Goal: Transaction & Acquisition: Purchase product/service

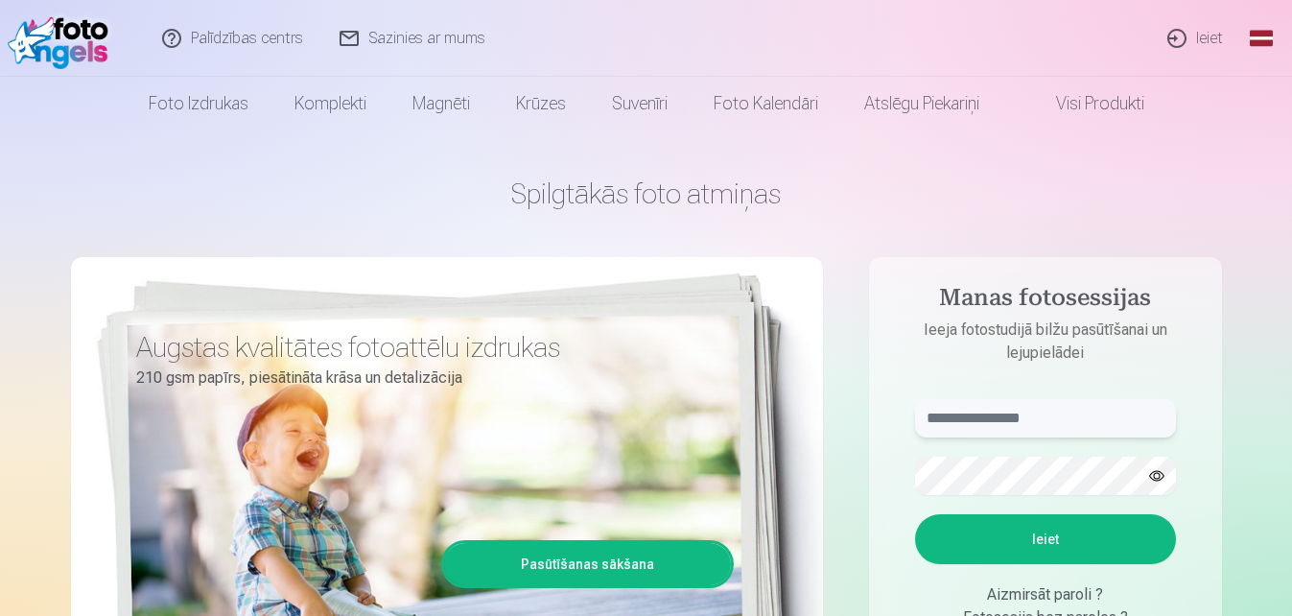
click at [993, 412] on input "text" at bounding box center [1045, 418] width 261 height 38
type input "**********"
click at [1160, 473] on button "button" at bounding box center [1156, 475] width 36 height 36
click at [1009, 537] on button "Ieiet" at bounding box center [1045, 539] width 261 height 50
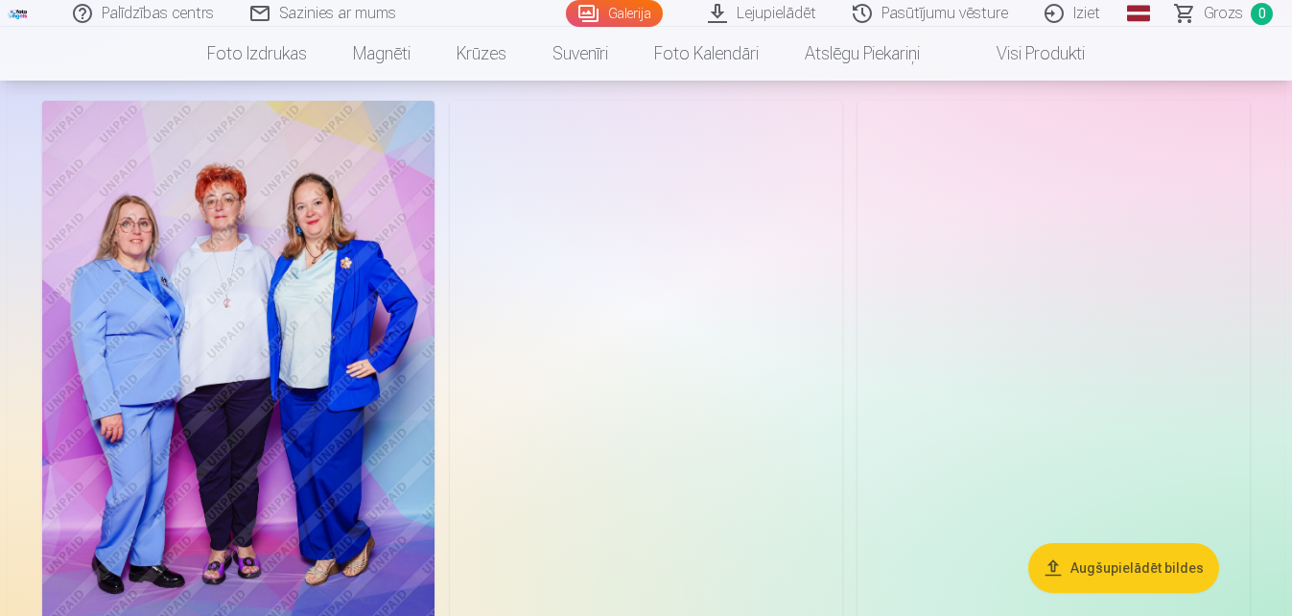
scroll to position [96, 0]
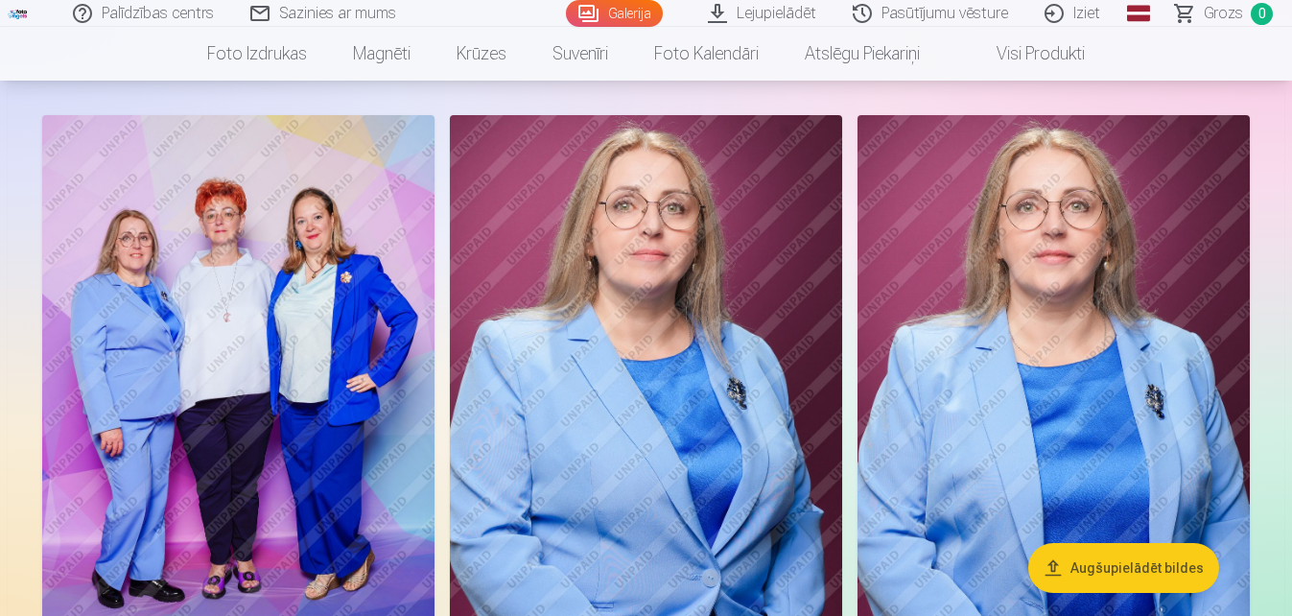
click at [653, 379] on img at bounding box center [646, 409] width 392 height 589
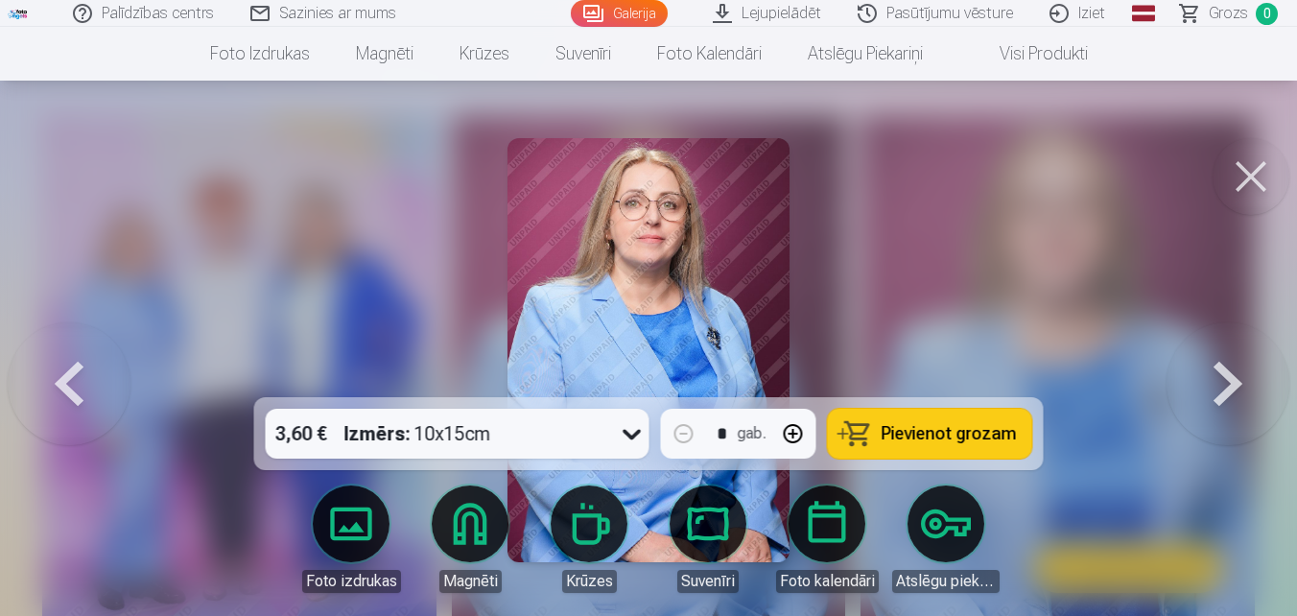
click at [664, 277] on img at bounding box center [648, 350] width 283 height 424
click at [971, 309] on div at bounding box center [648, 308] width 1297 height 616
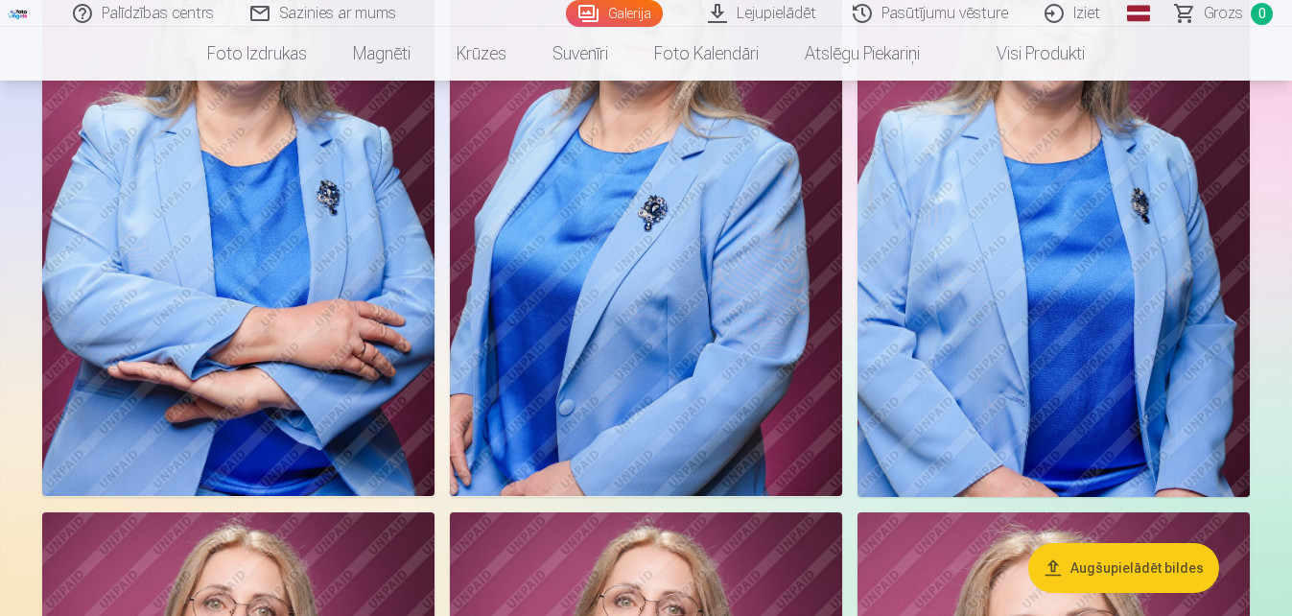
scroll to position [767, 0]
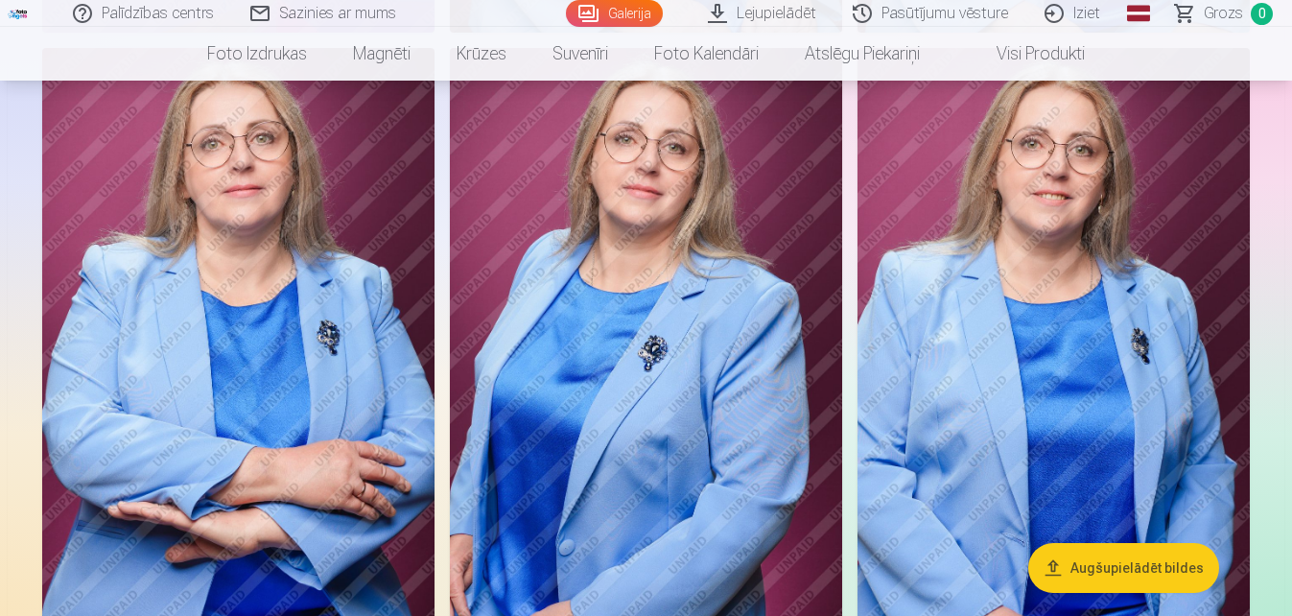
click at [646, 295] on img at bounding box center [646, 342] width 392 height 589
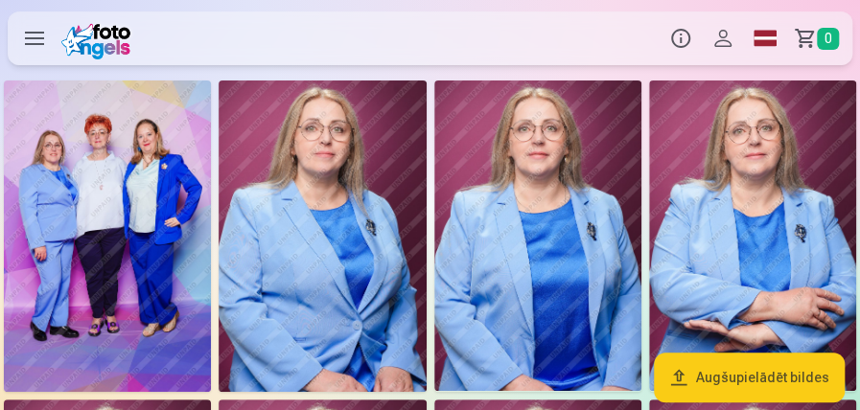
click at [58, 196] on img at bounding box center [107, 237] width 207 height 312
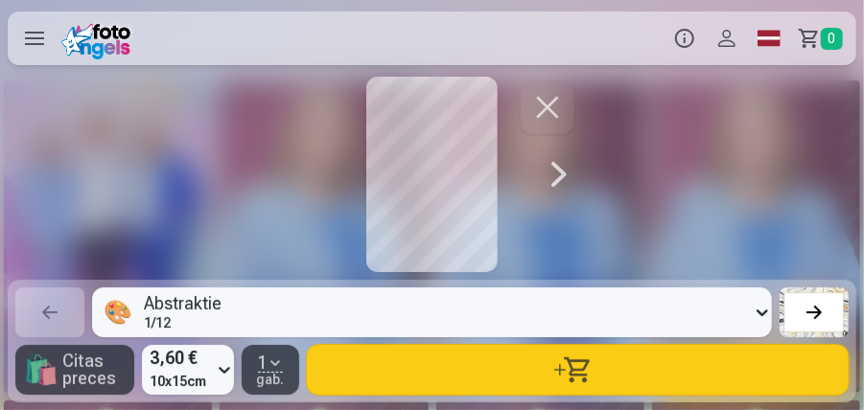
drag, startPoint x: 431, startPoint y: 204, endPoint x: 467, endPoint y: 204, distance: 36.4
click at [457, 206] on div at bounding box center [432, 175] width 293 height 196
drag, startPoint x: 457, startPoint y: 209, endPoint x: 406, endPoint y: 213, distance: 51.0
click at [406, 213] on div at bounding box center [432, 175] width 293 height 196
click at [437, 210] on div at bounding box center [432, 175] width 293 height 196
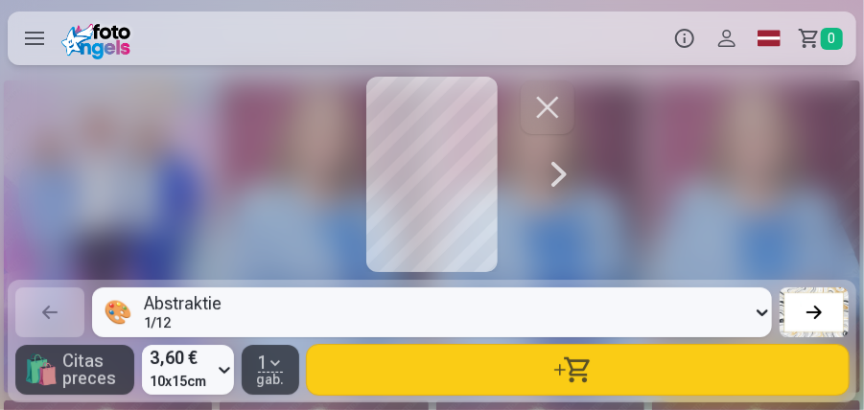
click at [436, 204] on div at bounding box center [432, 175] width 293 height 196
drag, startPoint x: 423, startPoint y: 186, endPoint x: 464, endPoint y: 198, distance: 42.8
click at [463, 198] on div at bounding box center [432, 175] width 293 height 196
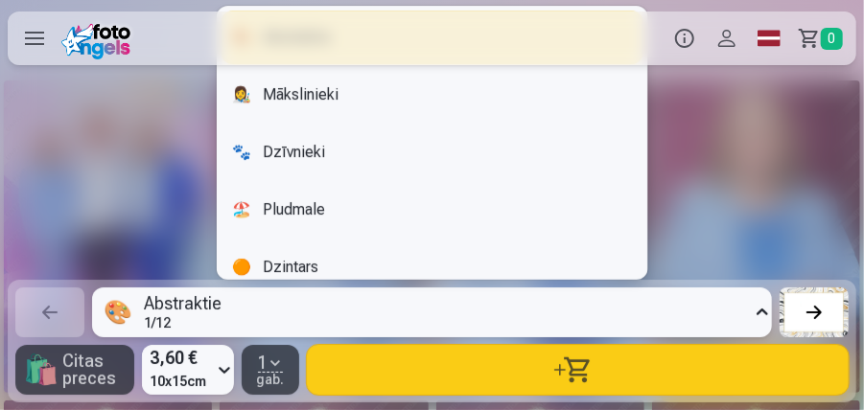
click at [760, 313] on icon at bounding box center [763, 312] width 12 height 7
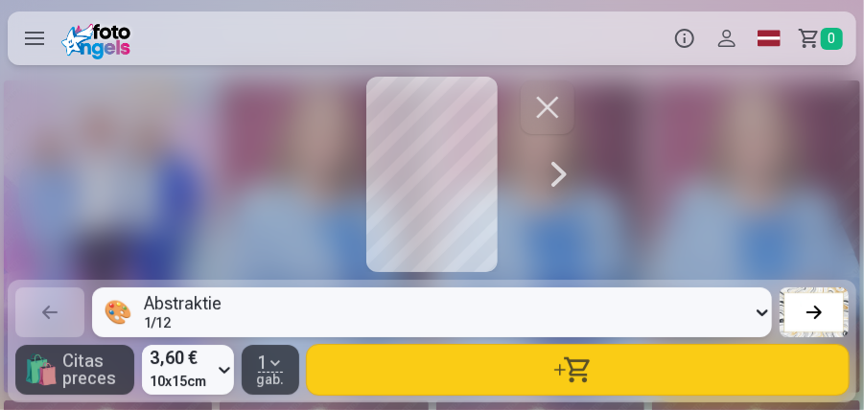
click at [760, 313] on icon at bounding box center [763, 313] width 12 height 7
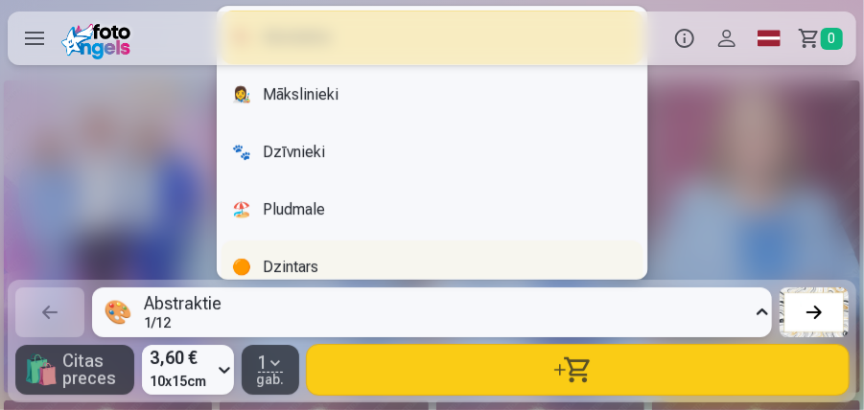
click at [291, 267] on div "🟠 Dzintars" at bounding box center [432, 268] width 423 height 54
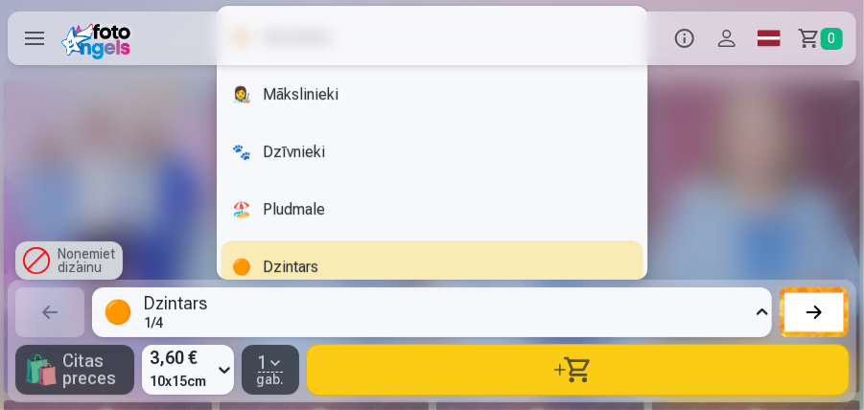
click at [763, 315] on icon at bounding box center [762, 312] width 19 height 31
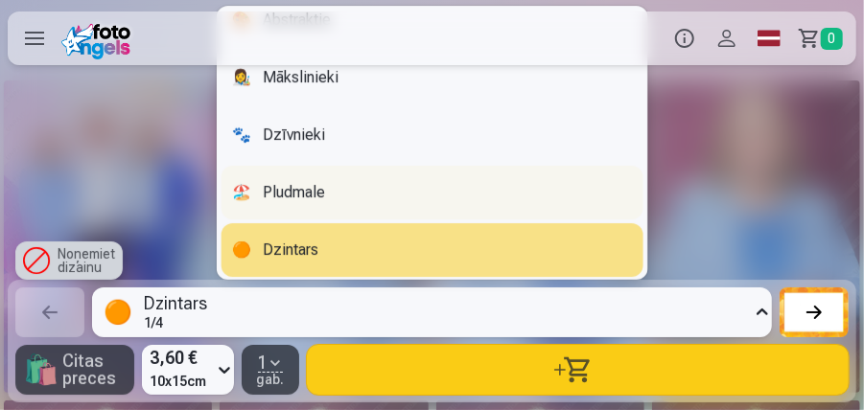
click at [337, 194] on div "🏖️ Pludmale" at bounding box center [432, 193] width 423 height 54
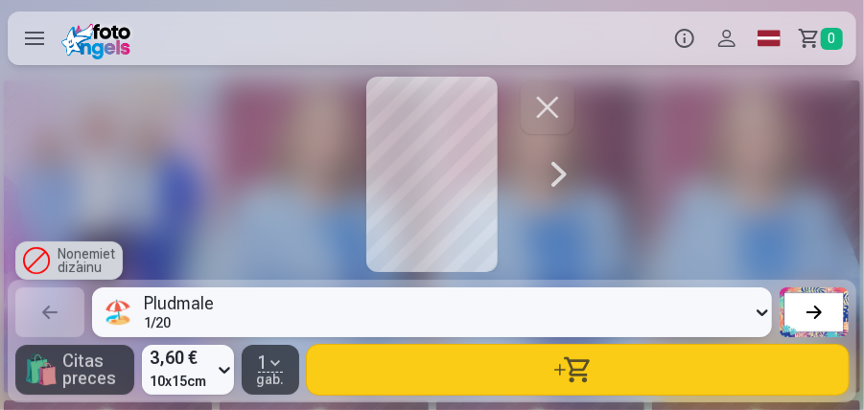
click at [760, 313] on icon at bounding box center [763, 313] width 12 height 7
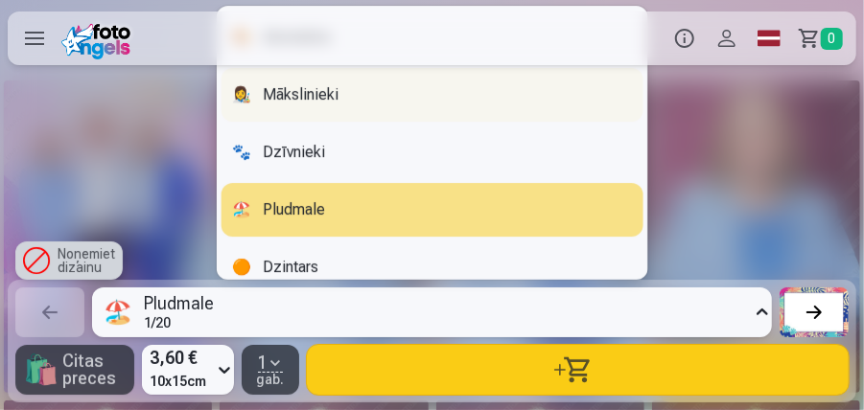
click at [317, 100] on div "👩‍🎨 Mākslinieki" at bounding box center [432, 95] width 423 height 54
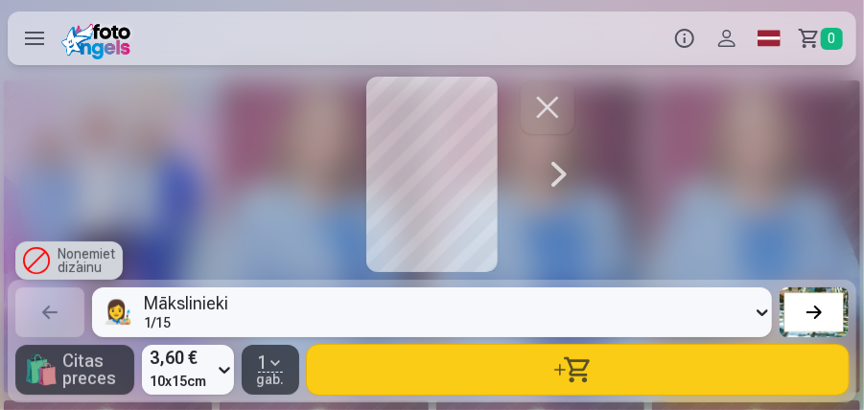
click at [827, 312] on div at bounding box center [814, 312] width 27 height 27
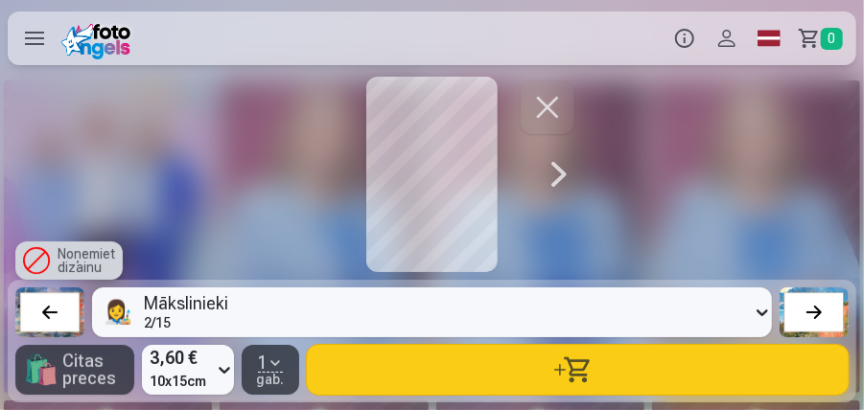
click at [827, 312] on button at bounding box center [814, 313] width 69 height 50
click at [52, 316] on div at bounding box center [49, 312] width 27 height 27
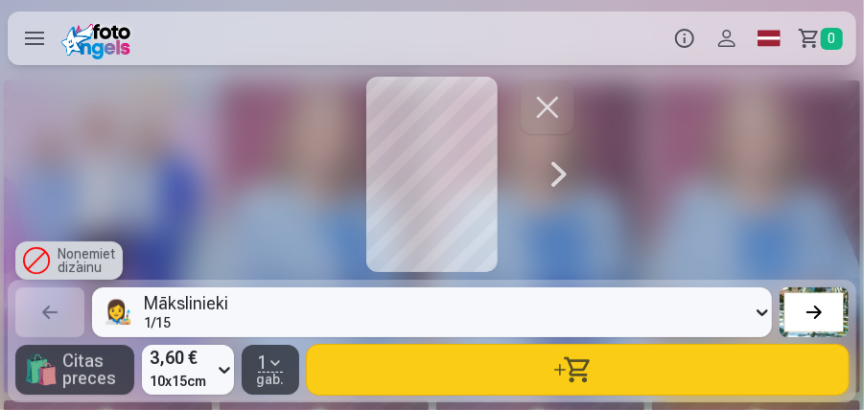
click at [815, 315] on div at bounding box center [814, 312] width 27 height 27
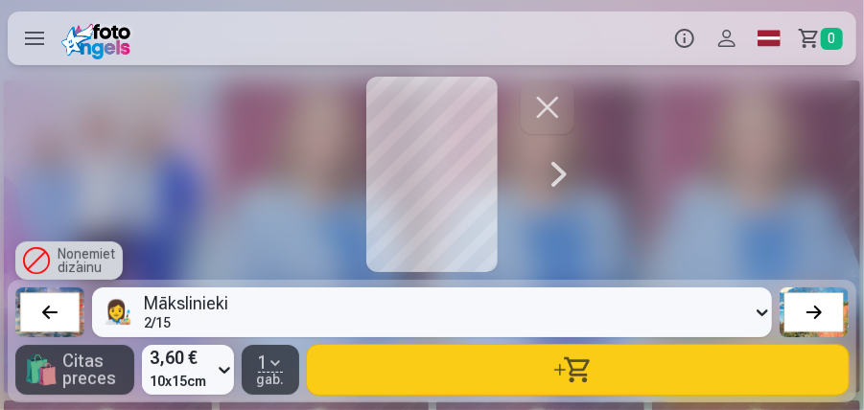
click at [815, 315] on div at bounding box center [814, 312] width 27 height 27
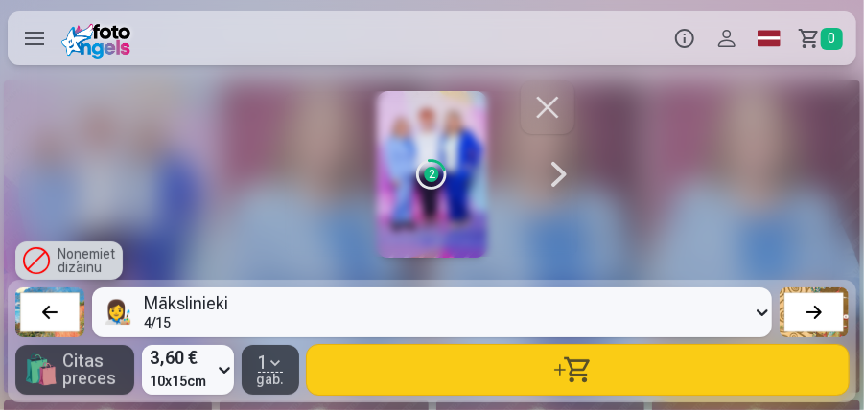
click at [815, 315] on div at bounding box center [814, 312] width 27 height 27
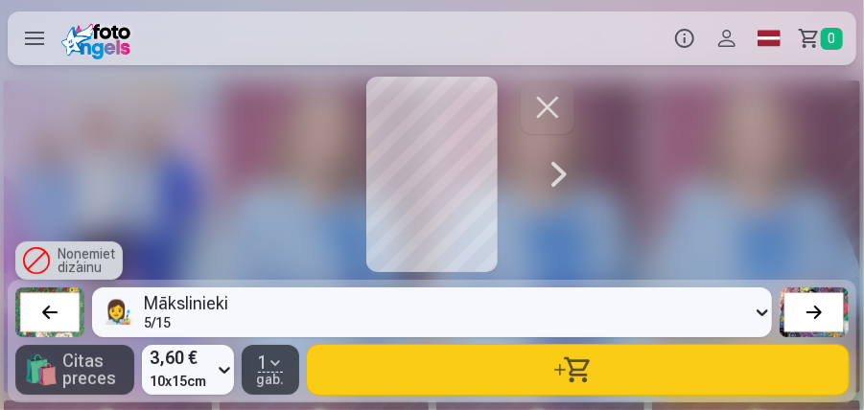
click at [815, 315] on div at bounding box center [814, 312] width 27 height 27
click at [809, 311] on div at bounding box center [814, 312] width 27 height 27
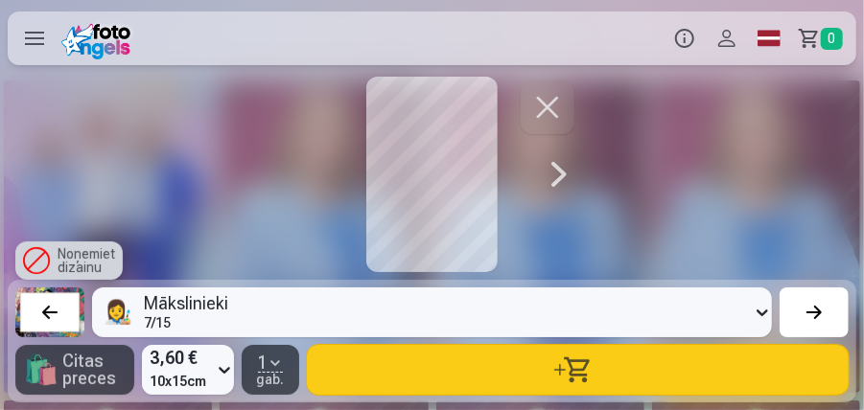
click at [809, 310] on div at bounding box center [814, 312] width 27 height 27
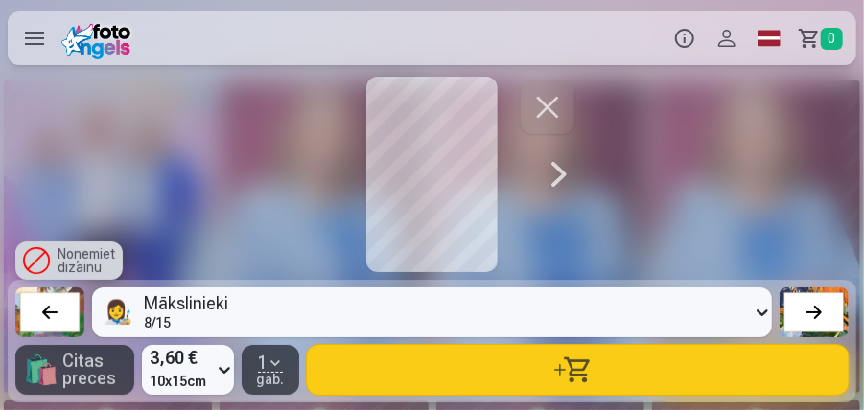
click at [809, 310] on div at bounding box center [814, 312] width 27 height 27
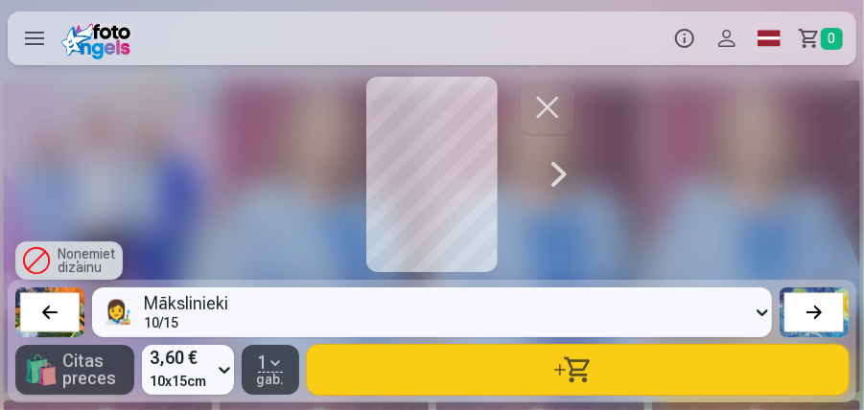
click at [808, 310] on div at bounding box center [814, 312] width 27 height 27
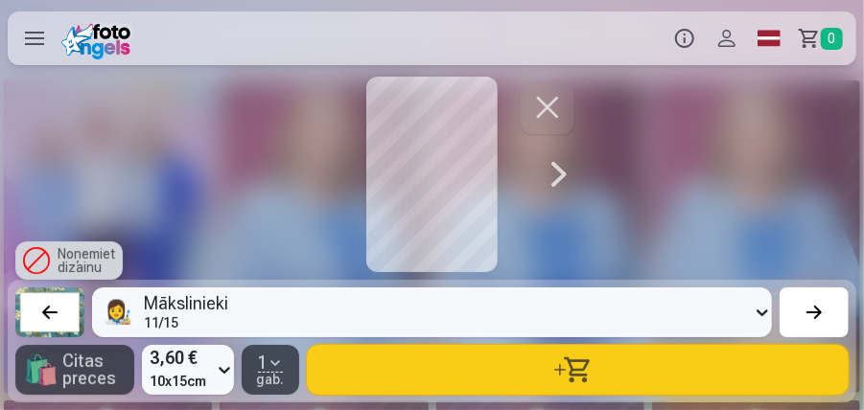
click at [808, 310] on div at bounding box center [814, 312] width 27 height 27
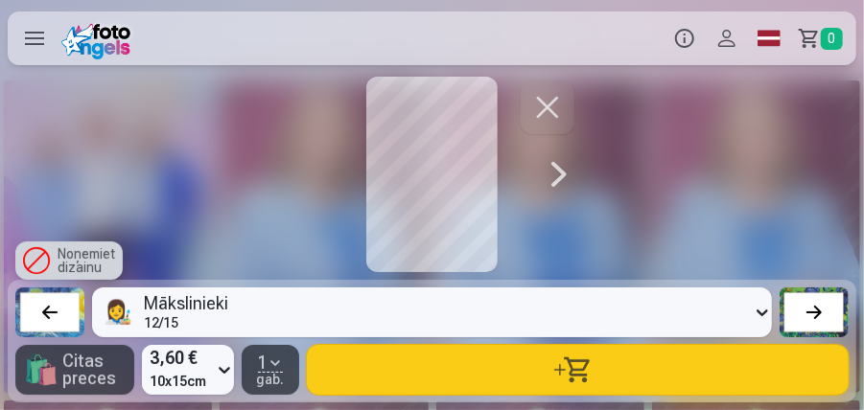
click at [808, 310] on div at bounding box center [814, 312] width 27 height 27
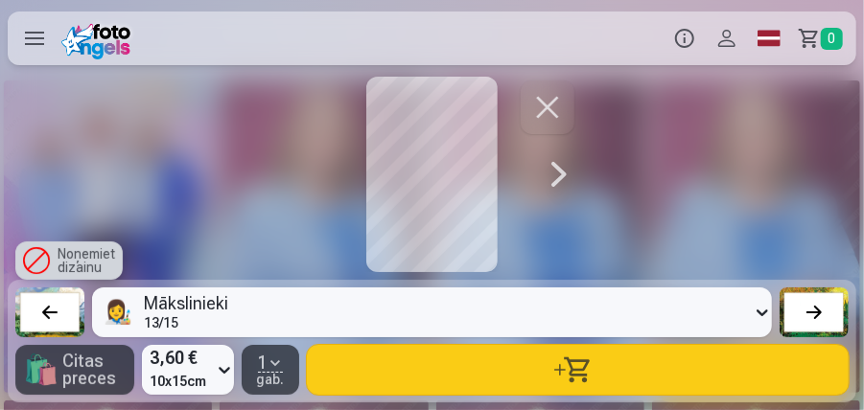
click at [808, 310] on div at bounding box center [814, 312] width 27 height 27
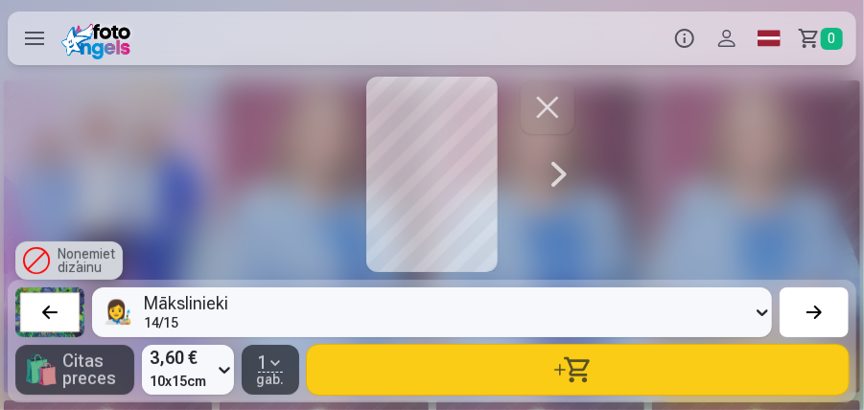
click at [809, 315] on div at bounding box center [814, 312] width 27 height 27
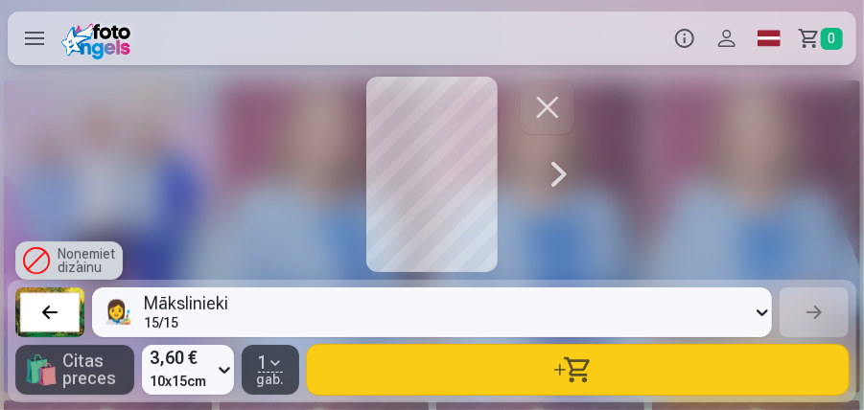
click at [39, 311] on div at bounding box center [49, 312] width 27 height 27
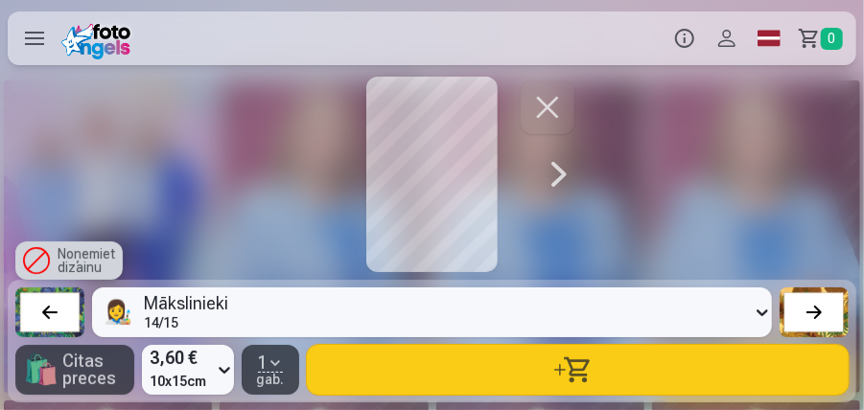
click at [39, 311] on div at bounding box center [49, 312] width 27 height 27
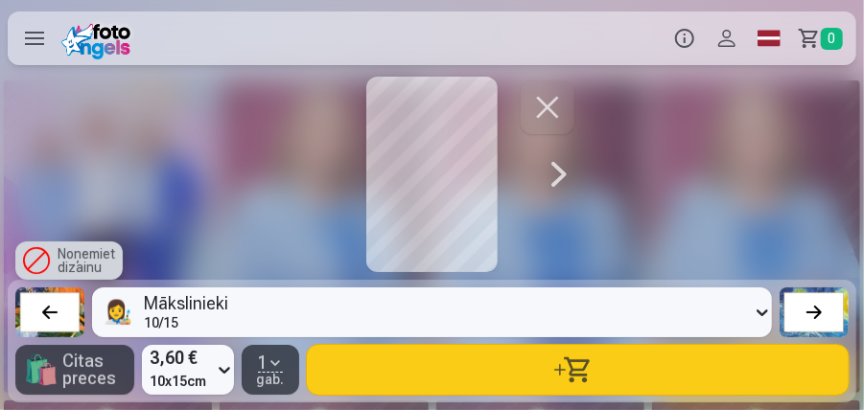
click at [39, 311] on div at bounding box center [49, 312] width 27 height 27
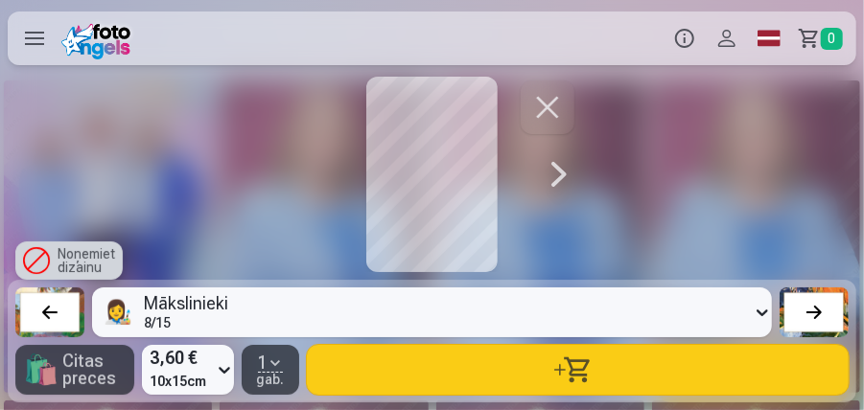
click at [39, 311] on div at bounding box center [49, 312] width 27 height 27
click at [529, 366] on button "button" at bounding box center [578, 370] width 542 height 50
click at [75, 258] on div "Noņemiet dizainu" at bounding box center [68, 261] width 107 height 38
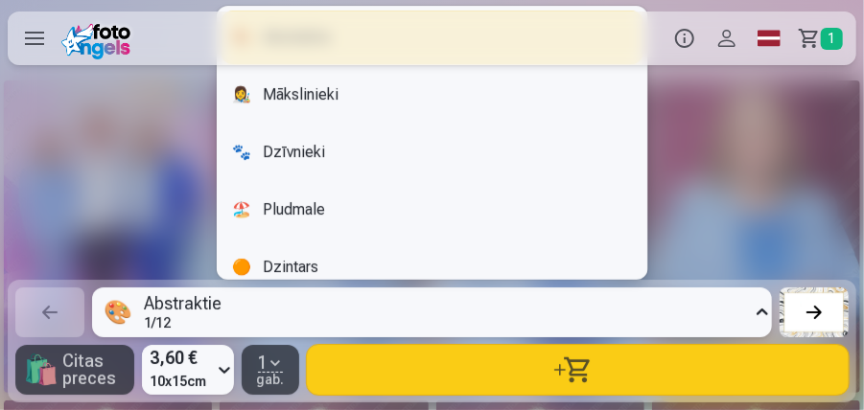
click at [205, 319] on div "1 / 12" at bounding box center [183, 322] width 78 height 13
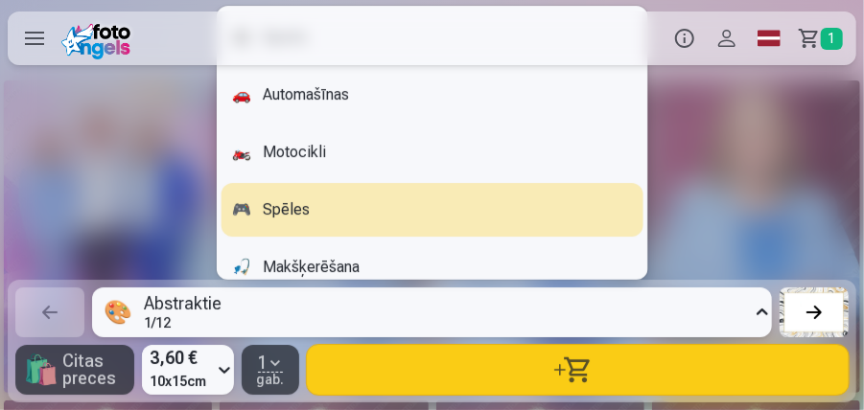
scroll to position [598, 0]
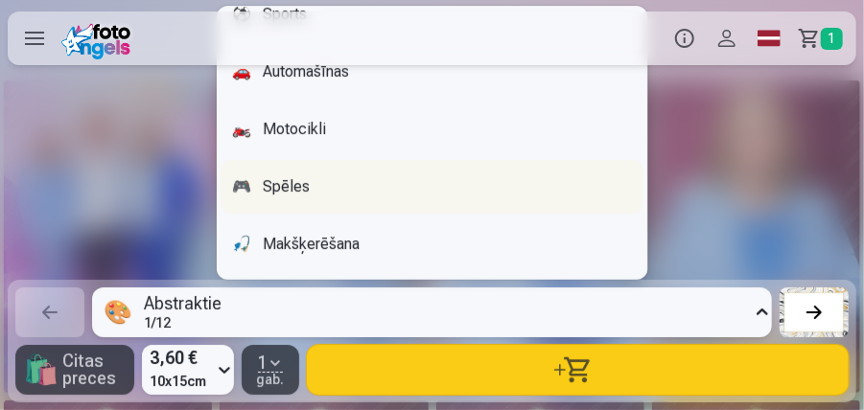
click at [295, 189] on div "🎮 Spēles" at bounding box center [432, 187] width 423 height 54
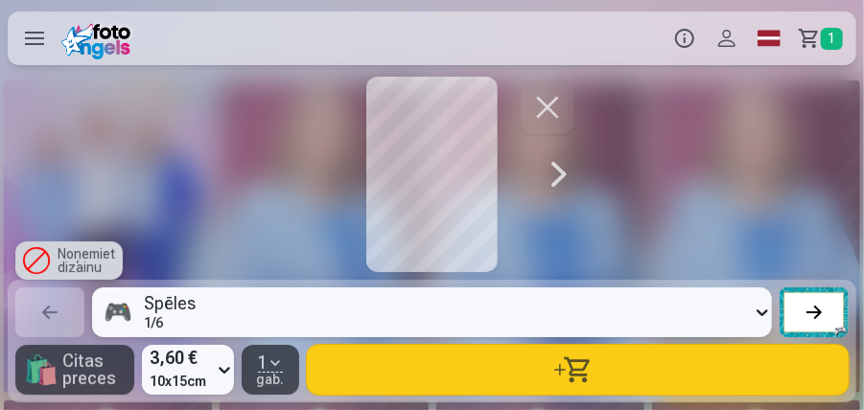
click at [226, 367] on icon at bounding box center [224, 370] width 19 height 31
click at [222, 370] on icon at bounding box center [224, 370] width 19 height 31
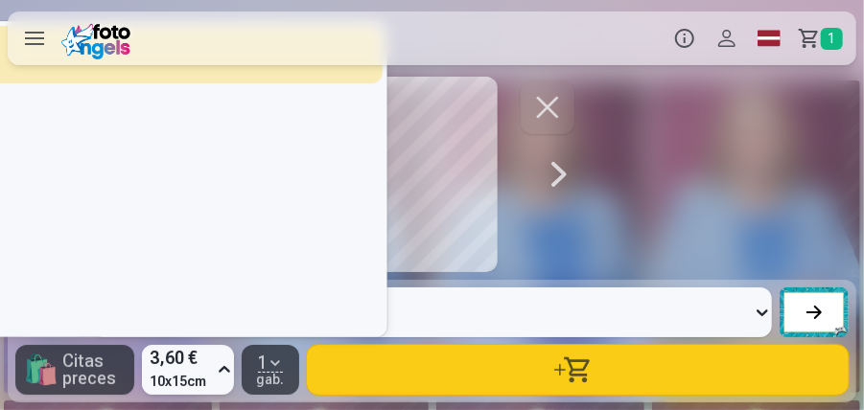
click at [222, 370] on icon at bounding box center [224, 370] width 19 height 31
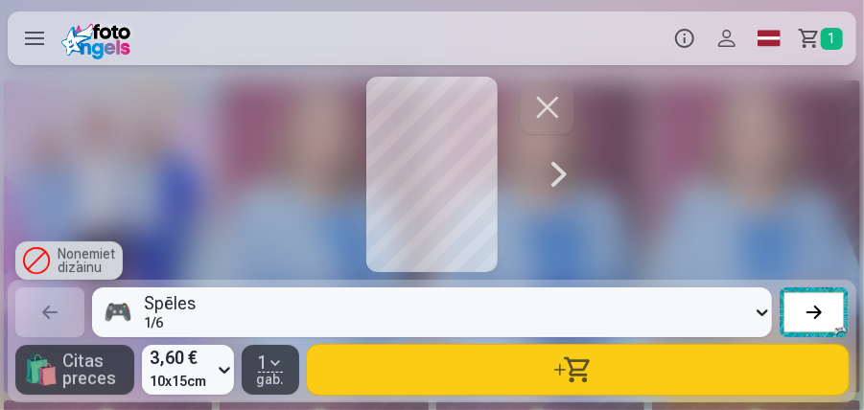
click at [71, 256] on div "Noņemiet dizainu" at bounding box center [68, 261] width 107 height 38
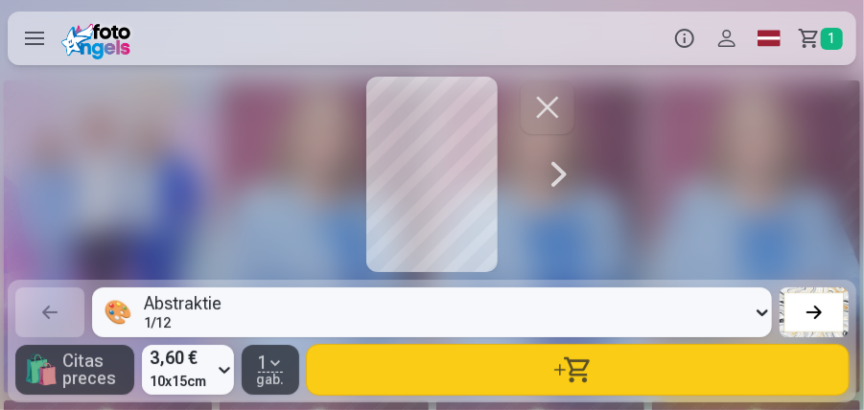
click at [190, 313] on div "Abstraktie" at bounding box center [183, 303] width 78 height 17
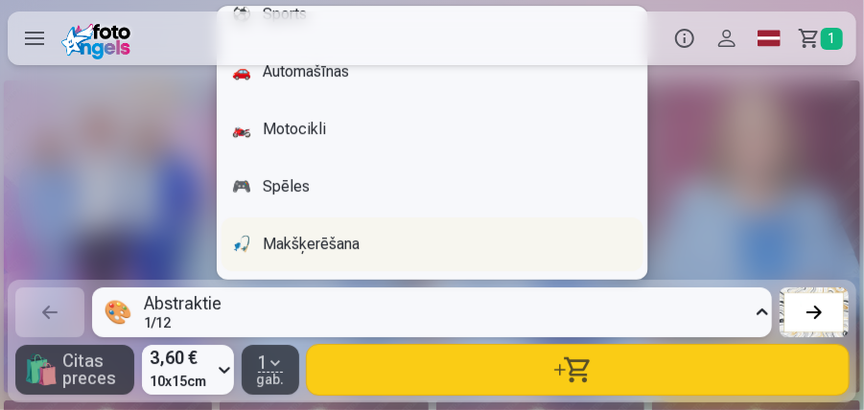
click at [295, 248] on div "🎣 Makšķerēšana" at bounding box center [432, 245] width 423 height 54
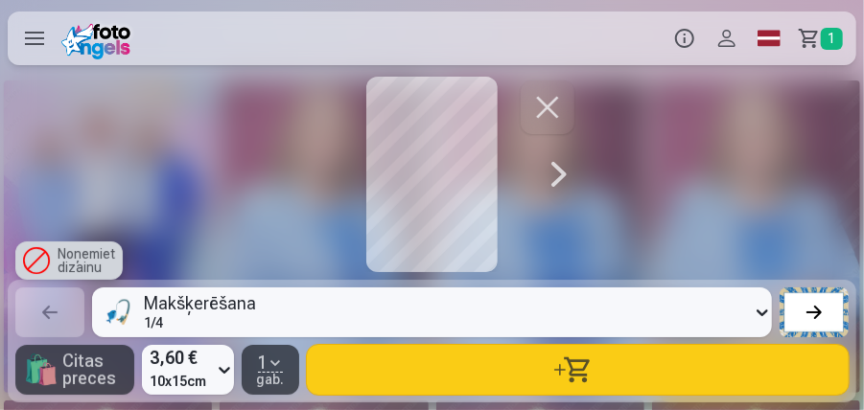
click at [808, 310] on div at bounding box center [814, 312] width 27 height 27
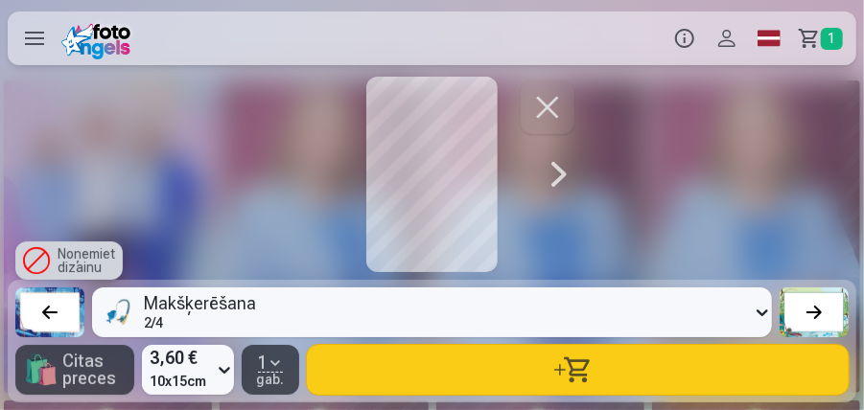
click at [806, 309] on div at bounding box center [814, 312] width 27 height 27
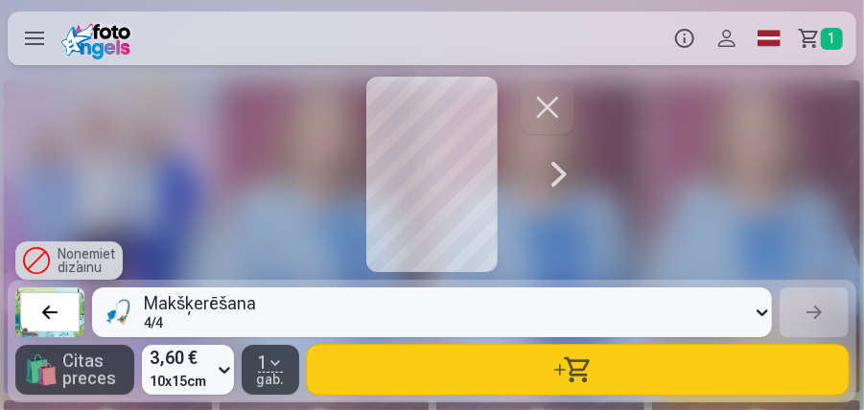
click at [42, 315] on div at bounding box center [49, 312] width 27 height 27
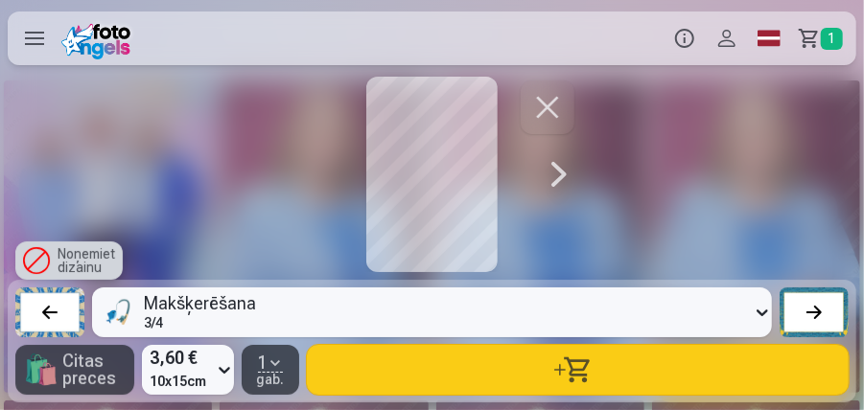
click at [42, 315] on div at bounding box center [49, 312] width 27 height 27
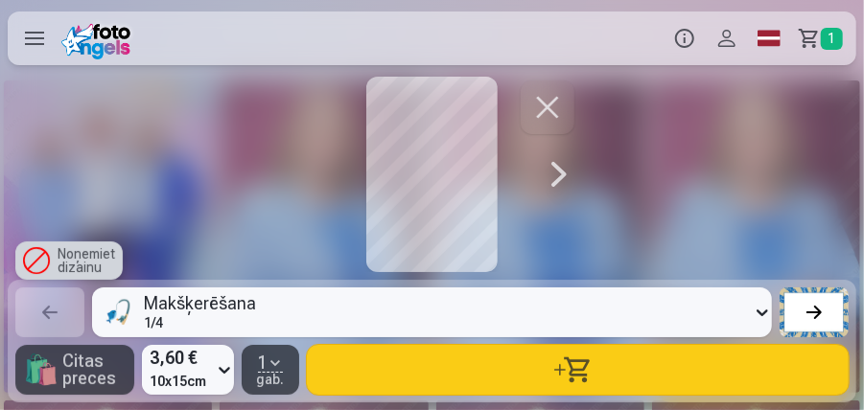
click at [234, 313] on div "Makšķerēšana" at bounding box center [200, 303] width 112 height 17
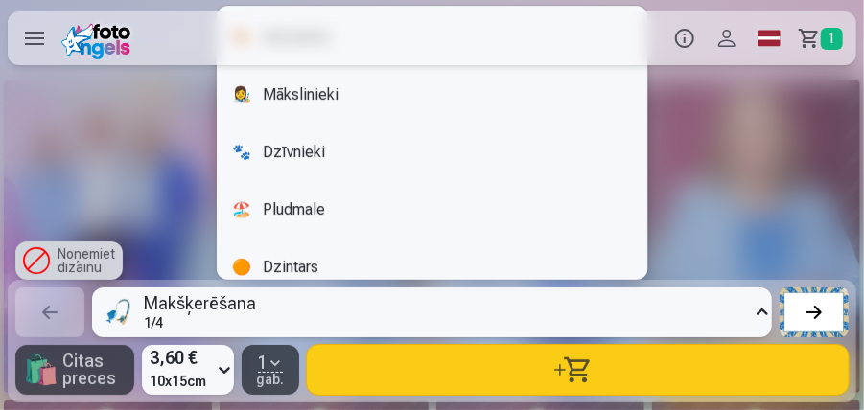
scroll to position [583, 0]
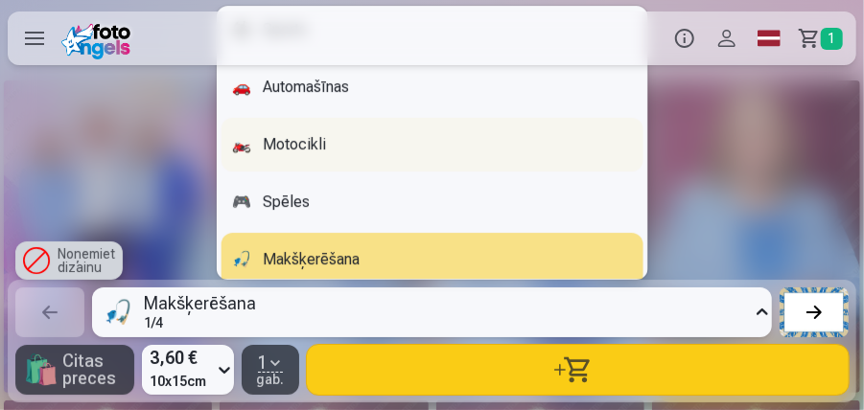
click at [295, 142] on div "🏍️ Motocikli" at bounding box center [432, 145] width 423 height 54
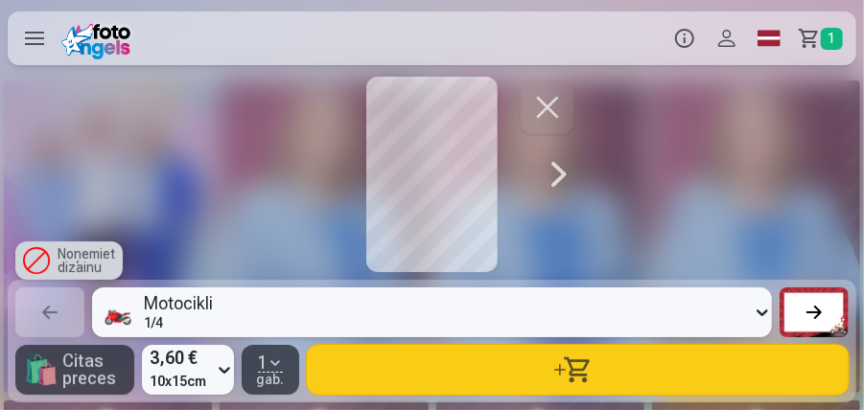
click at [819, 312] on div at bounding box center [814, 312] width 27 height 27
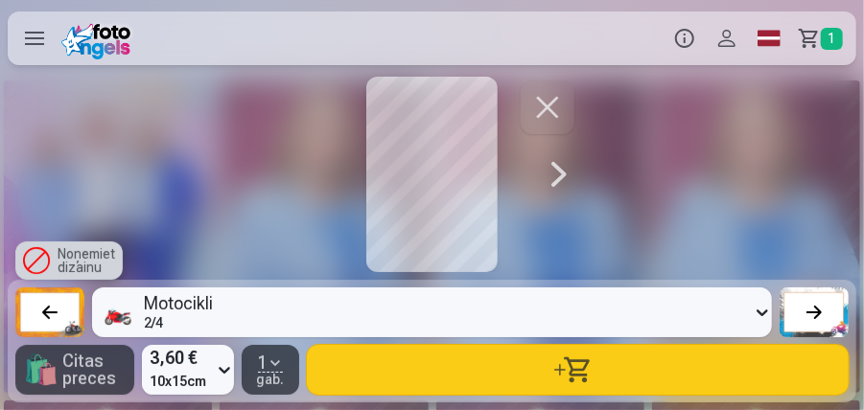
click at [819, 312] on div at bounding box center [814, 312] width 27 height 27
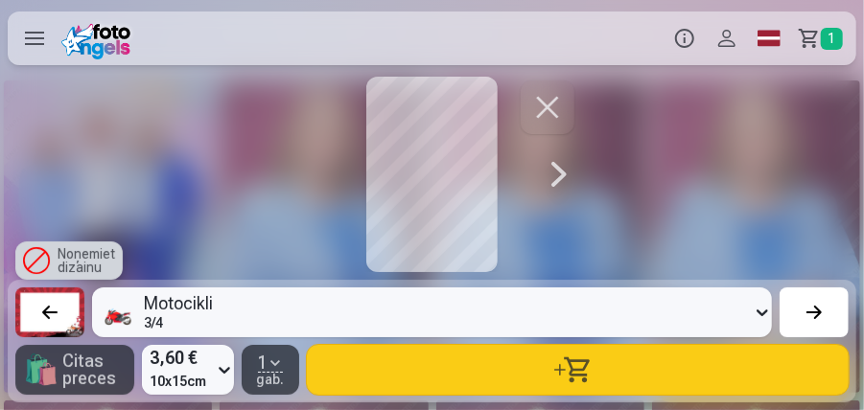
click at [819, 312] on div at bounding box center [814, 312] width 27 height 27
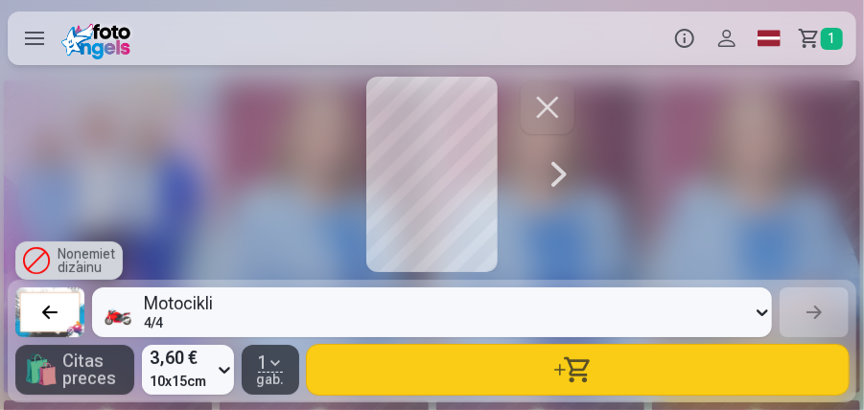
click at [759, 313] on icon at bounding box center [762, 312] width 19 height 31
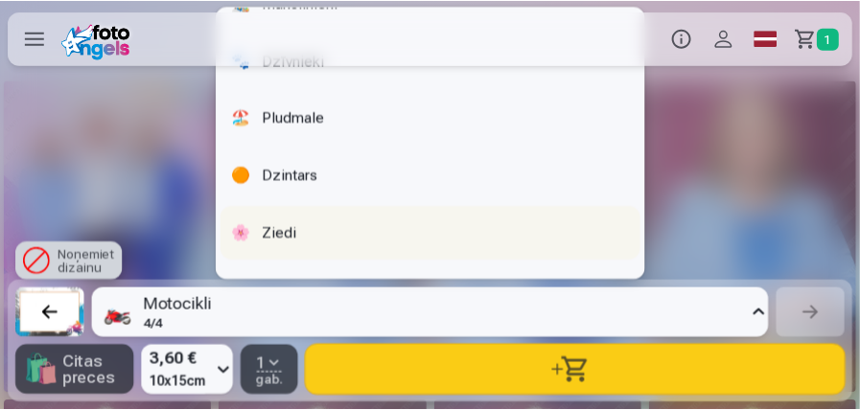
scroll to position [0, 0]
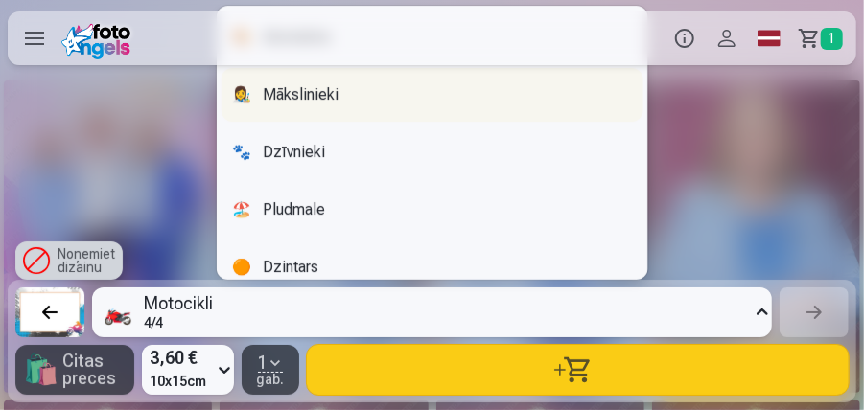
click at [310, 91] on div "👩‍🎨 Mākslinieki" at bounding box center [432, 95] width 423 height 54
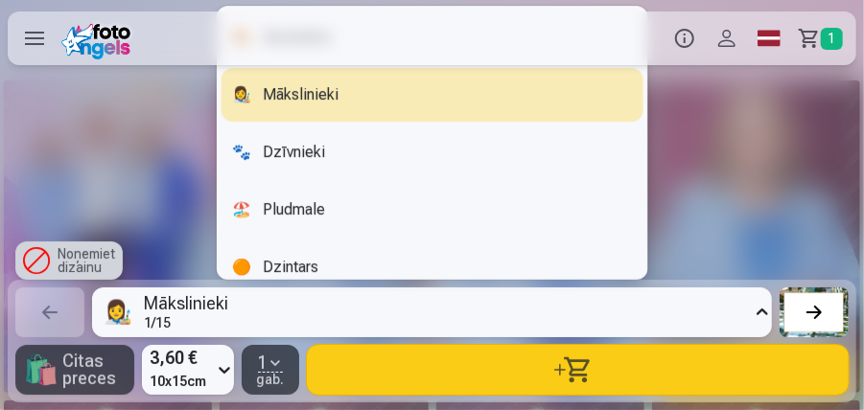
click at [758, 316] on icon at bounding box center [762, 312] width 19 height 31
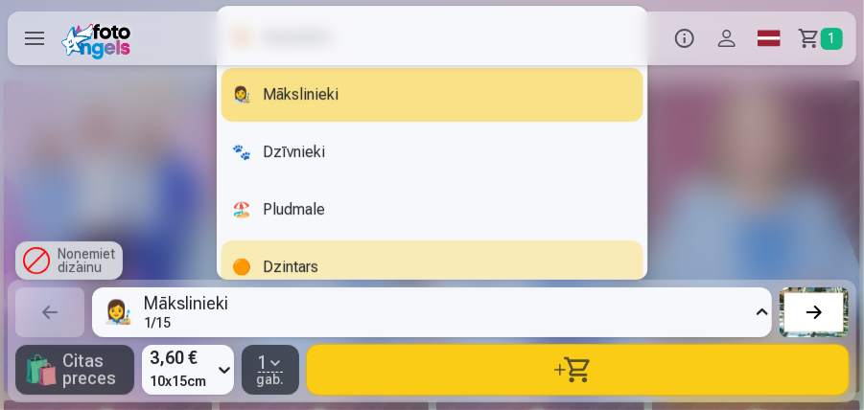
click at [157, 305] on div "Mākslinieki" at bounding box center [186, 303] width 84 height 17
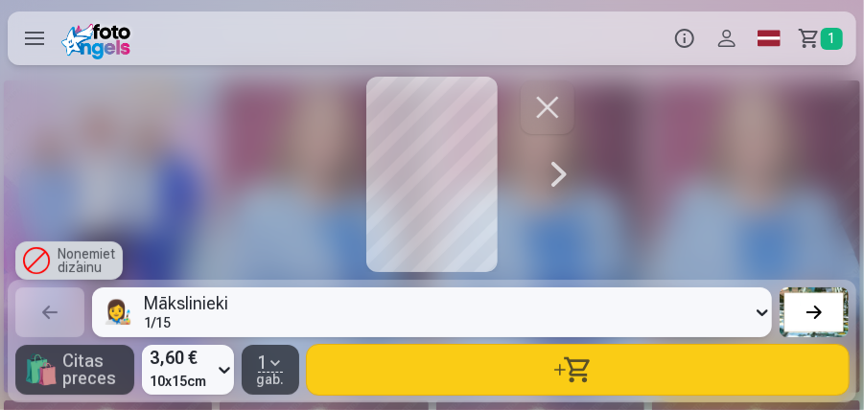
click at [820, 311] on div at bounding box center [814, 312] width 27 height 27
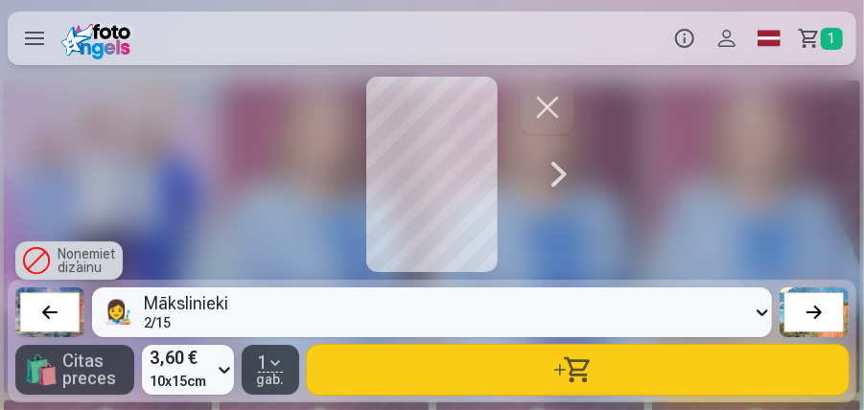
click at [820, 311] on div at bounding box center [814, 312] width 27 height 27
click at [819, 311] on div at bounding box center [814, 312] width 27 height 27
click at [573, 370] on button "button" at bounding box center [578, 370] width 542 height 50
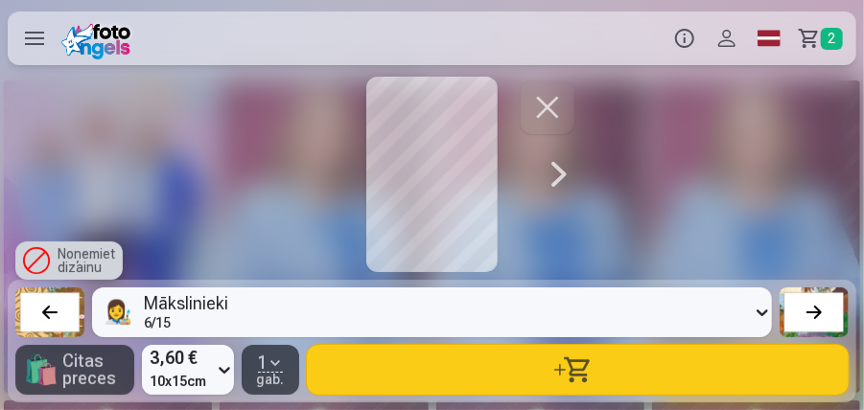
click at [811, 36] on link "Grozs 2" at bounding box center [823, 39] width 66 height 54
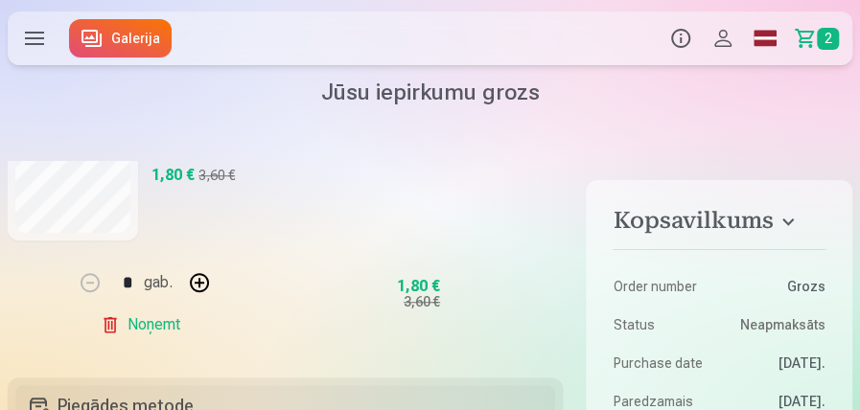
scroll to position [575, 0]
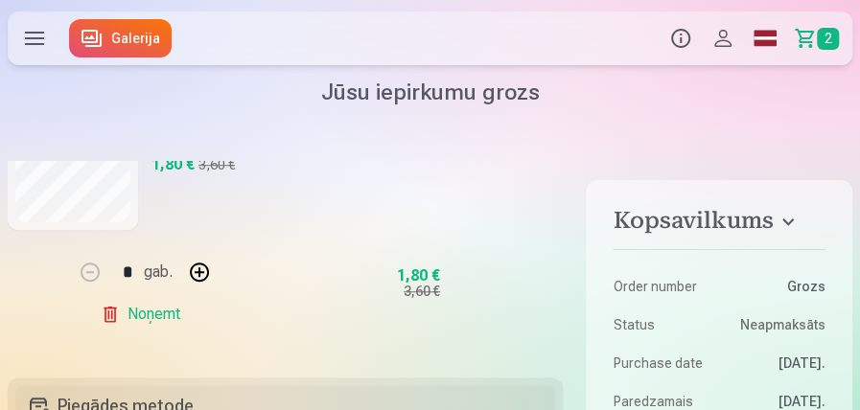
click at [150, 316] on link "Noņemt" at bounding box center [144, 314] width 87 height 38
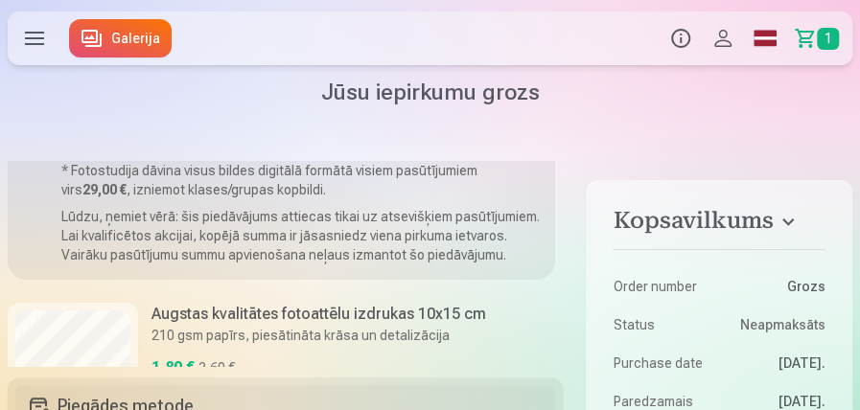
scroll to position [0, 0]
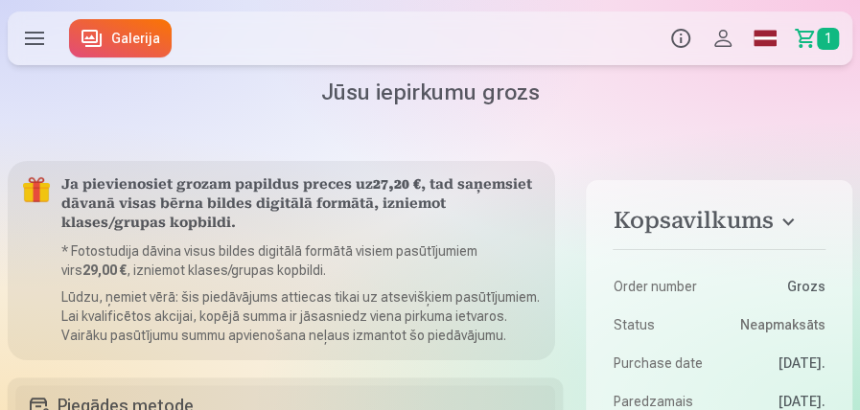
click at [109, 37] on link "Galerija" at bounding box center [120, 38] width 103 height 38
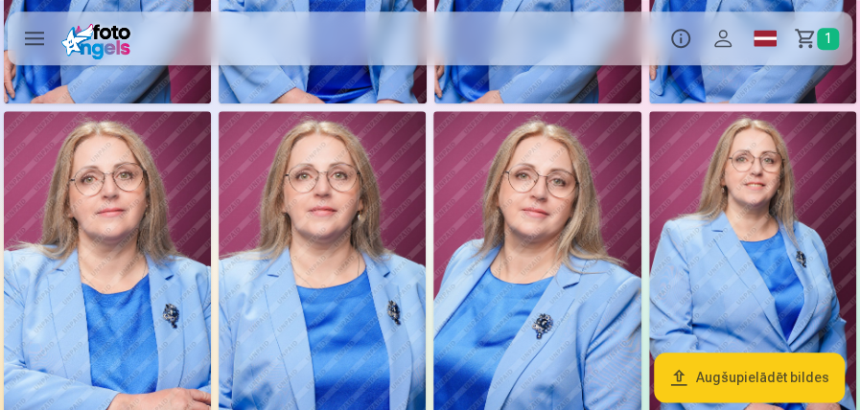
scroll to position [639, 0]
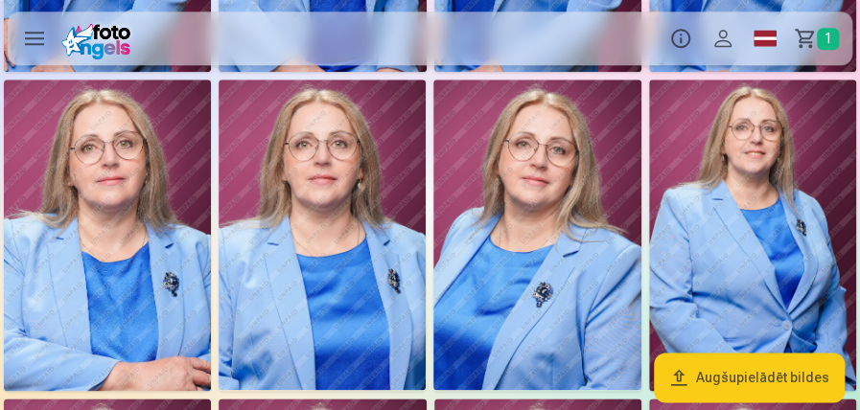
click at [539, 247] on img at bounding box center [537, 235] width 207 height 311
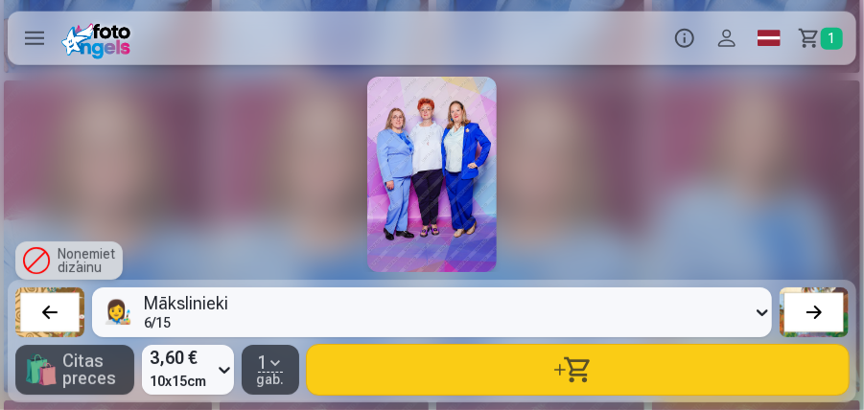
scroll to position [0, 8644]
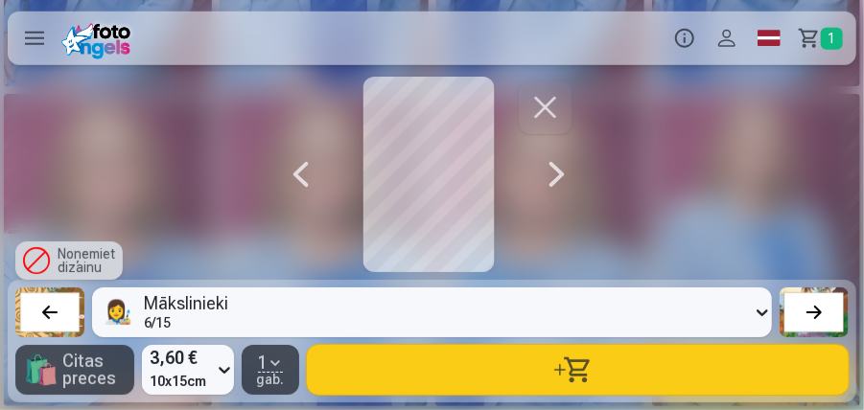
click at [763, 316] on icon at bounding box center [762, 312] width 19 height 31
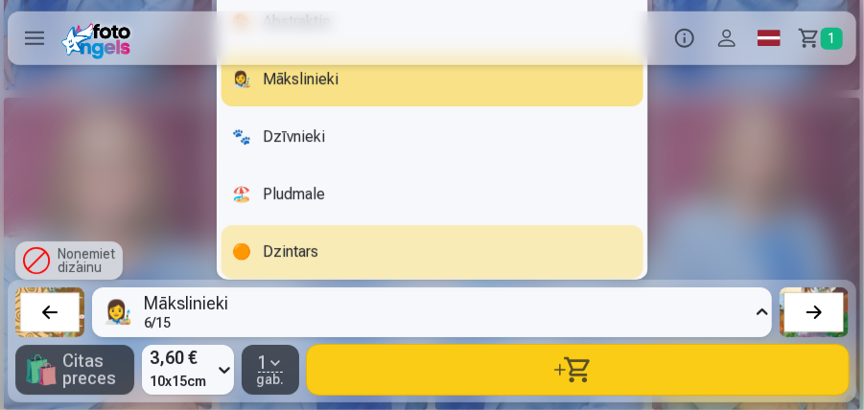
scroll to position [128, 0]
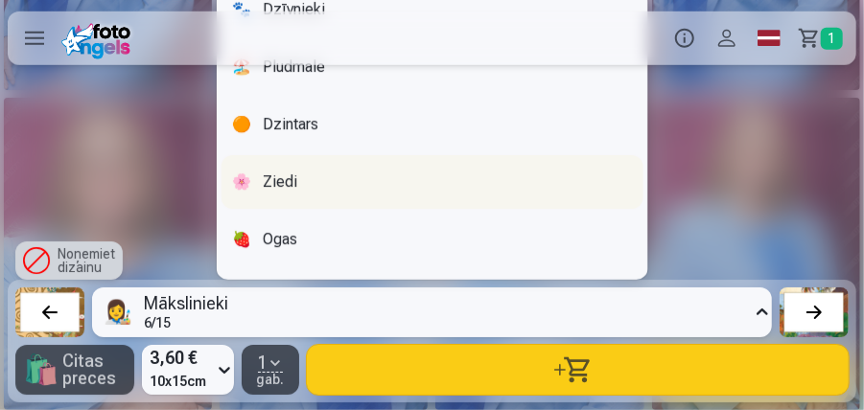
click at [299, 180] on div "🌸 Ziedi" at bounding box center [432, 182] width 423 height 54
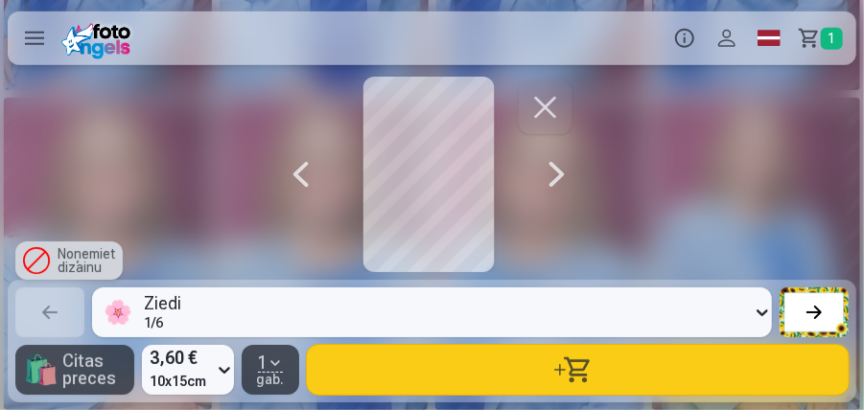
click at [548, 176] on div at bounding box center [557, 175] width 38 height 196
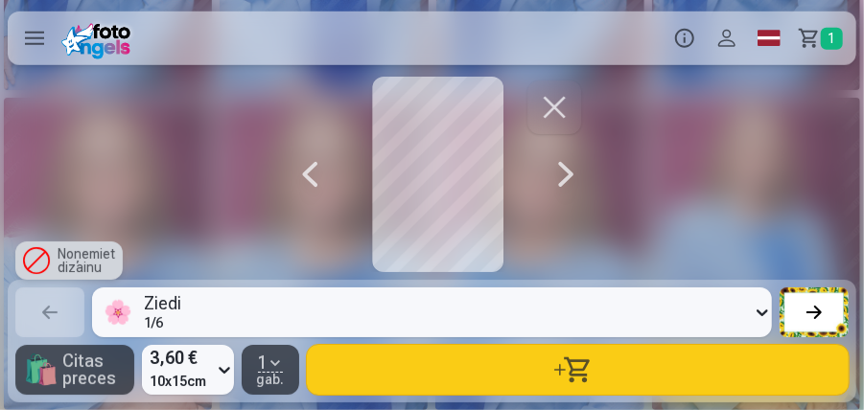
scroll to position [0, 9508]
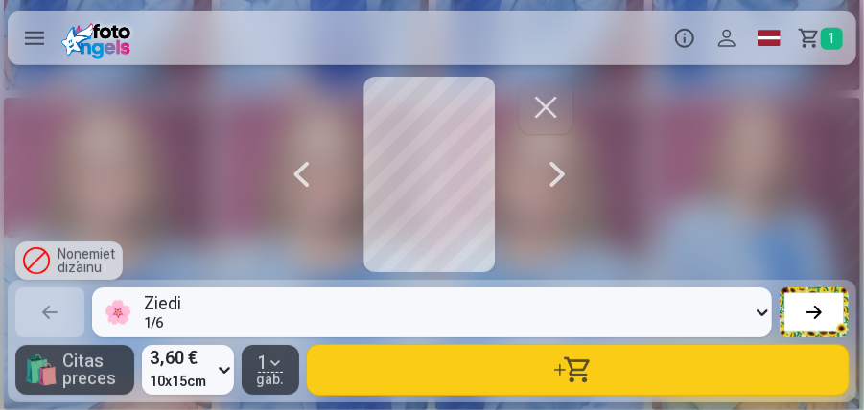
click at [802, 316] on div at bounding box center [814, 312] width 27 height 27
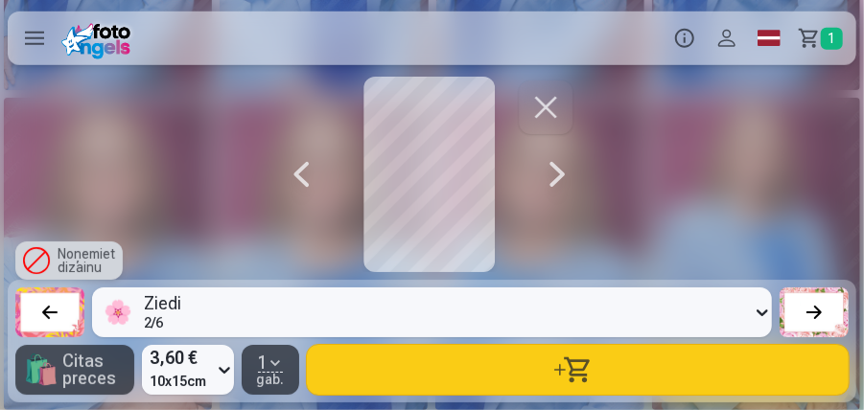
click at [299, 176] on div at bounding box center [301, 175] width 38 height 196
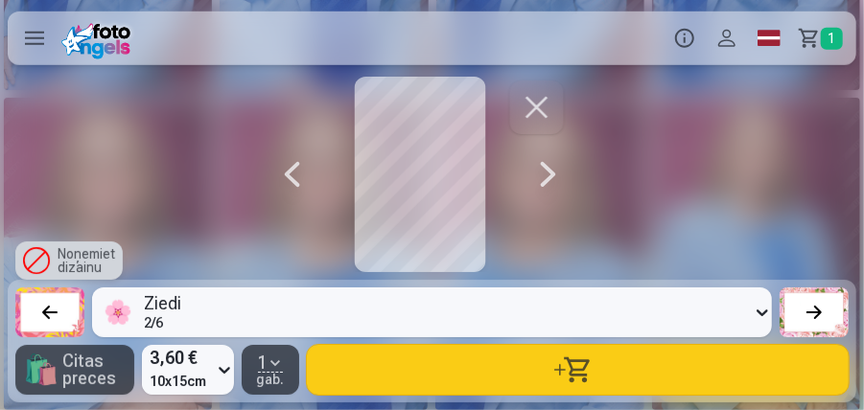
scroll to position [0, 8644]
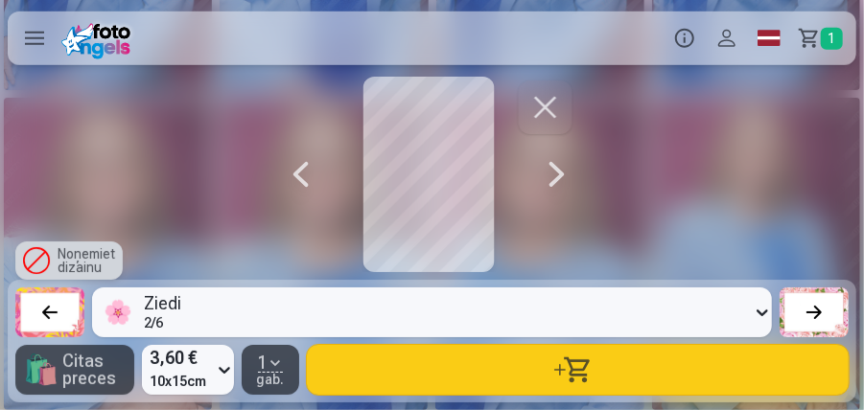
click at [810, 316] on div at bounding box center [814, 312] width 27 height 27
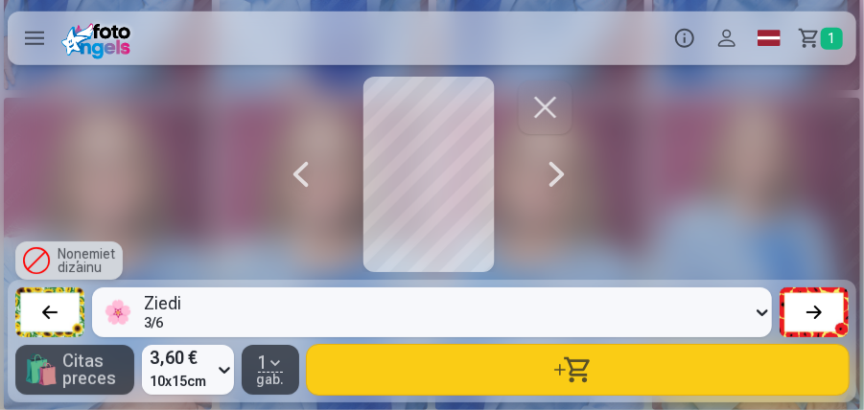
click at [810, 316] on div at bounding box center [814, 312] width 27 height 27
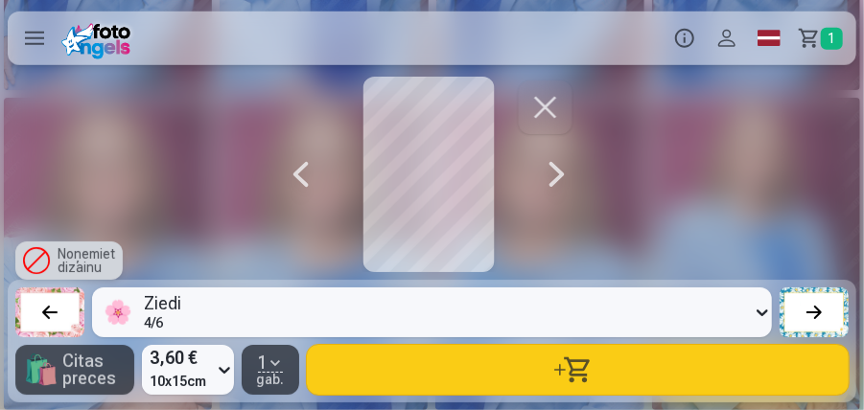
click at [39, 311] on div at bounding box center [49, 312] width 27 height 27
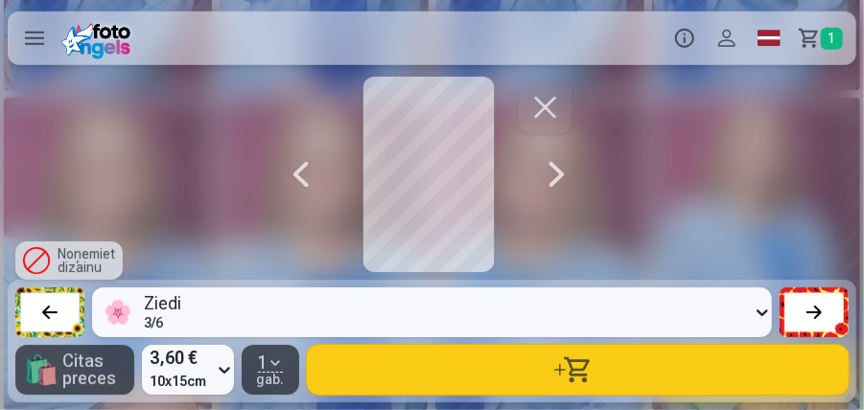
click at [800, 303] on button at bounding box center [814, 313] width 69 height 50
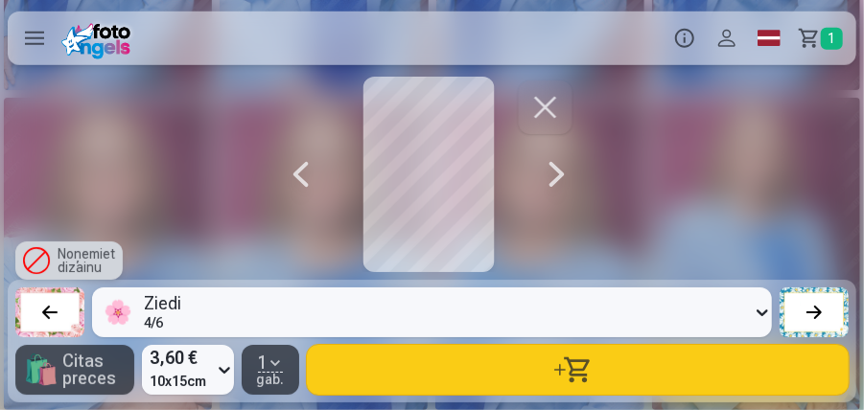
click at [801, 303] on div at bounding box center [814, 312] width 27 height 27
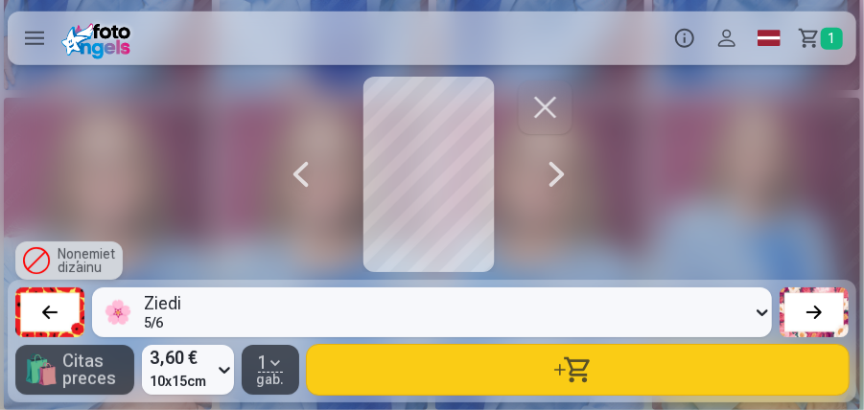
click at [806, 305] on div at bounding box center [814, 312] width 27 height 27
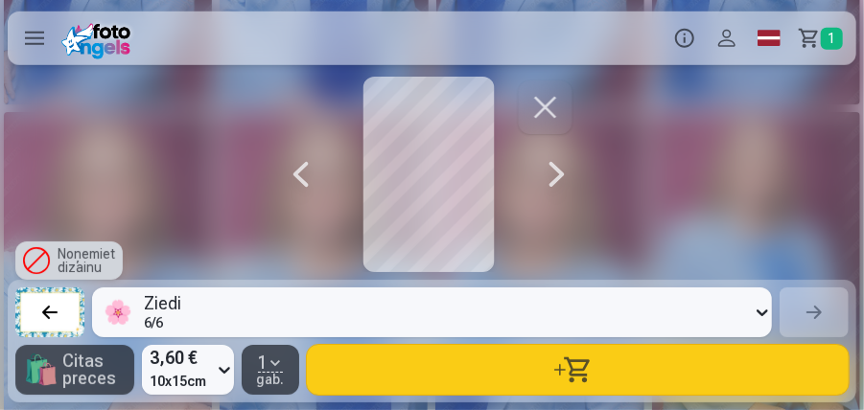
click at [763, 311] on icon at bounding box center [762, 312] width 19 height 31
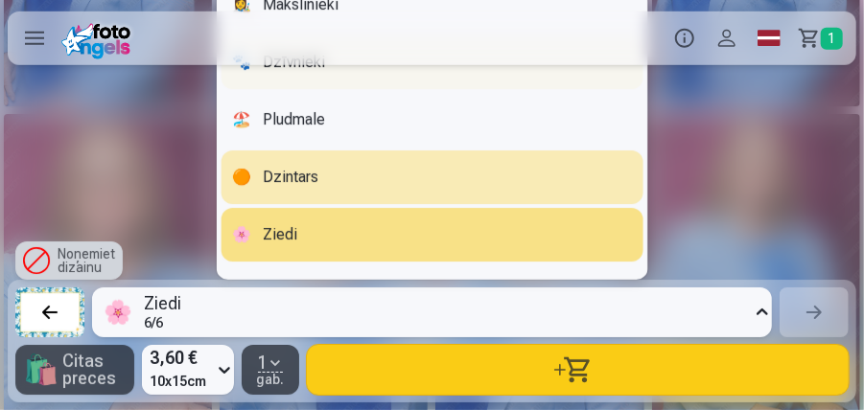
scroll to position [0, 0]
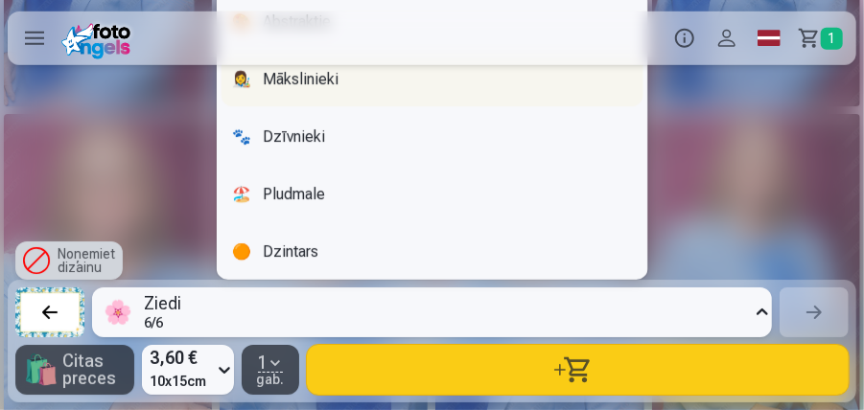
click at [331, 81] on div "👩‍🎨 Mākslinieki" at bounding box center [432, 80] width 423 height 54
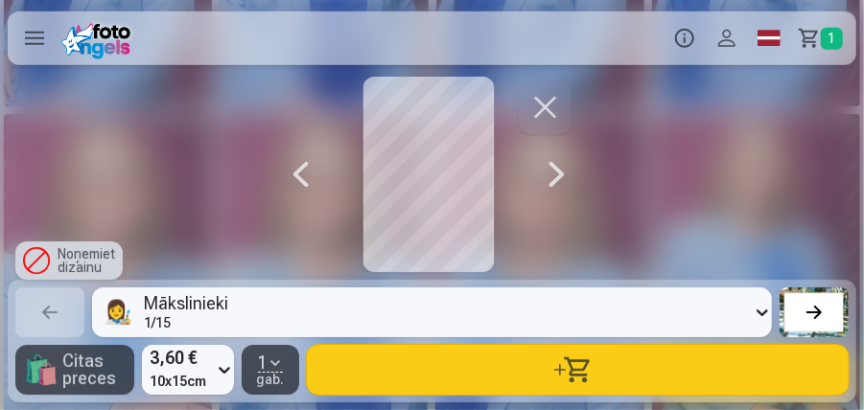
click at [819, 306] on div at bounding box center [814, 312] width 27 height 27
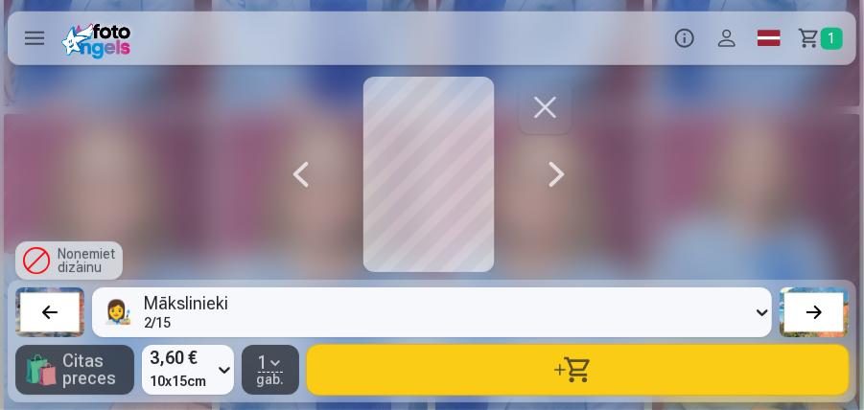
click at [819, 306] on div at bounding box center [814, 312] width 27 height 27
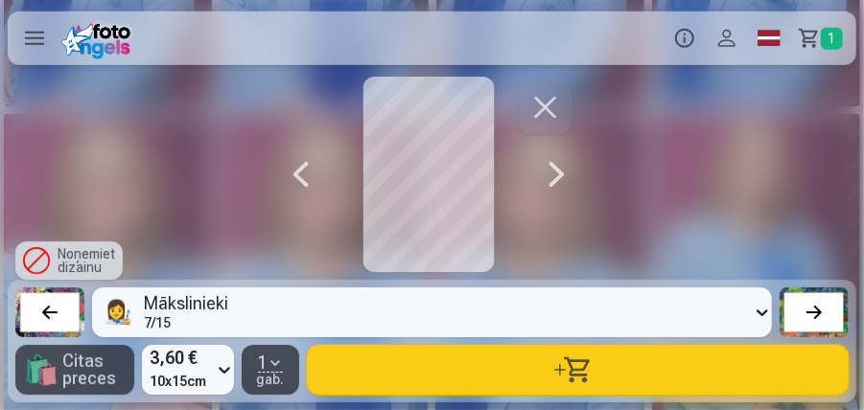
click at [819, 306] on div at bounding box center [814, 312] width 27 height 27
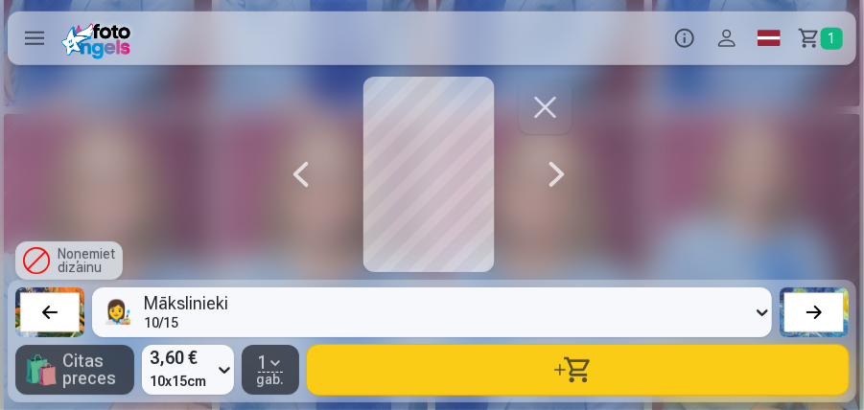
click at [52, 307] on div at bounding box center [49, 312] width 27 height 27
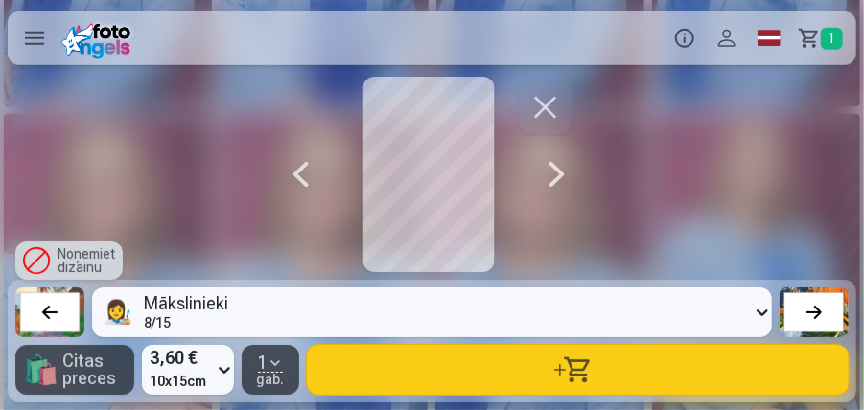
click at [52, 307] on div at bounding box center [49, 312] width 27 height 27
click at [529, 370] on button "button" at bounding box center [578, 370] width 542 height 50
click at [545, 175] on div at bounding box center [557, 175] width 38 height 196
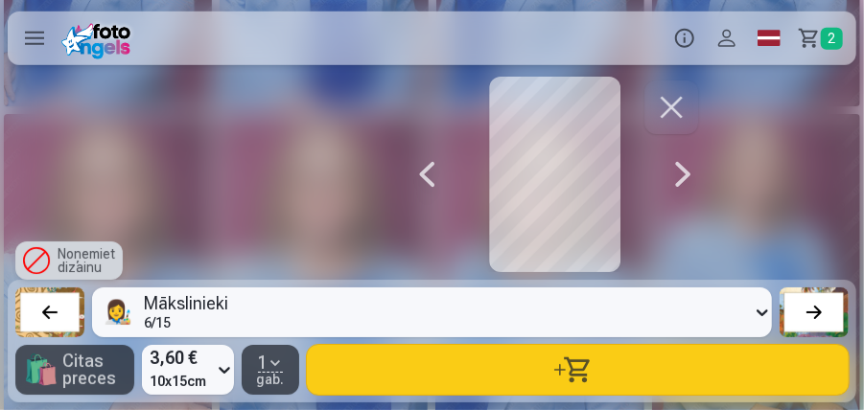
scroll to position [0, 9508]
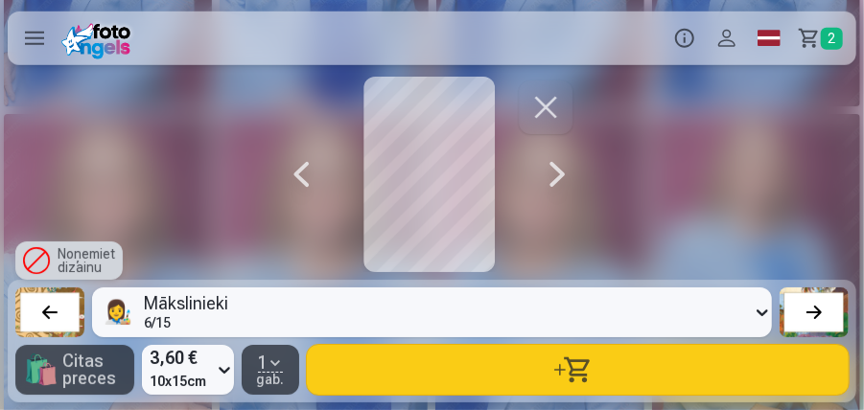
click at [556, 175] on div at bounding box center [557, 175] width 38 height 196
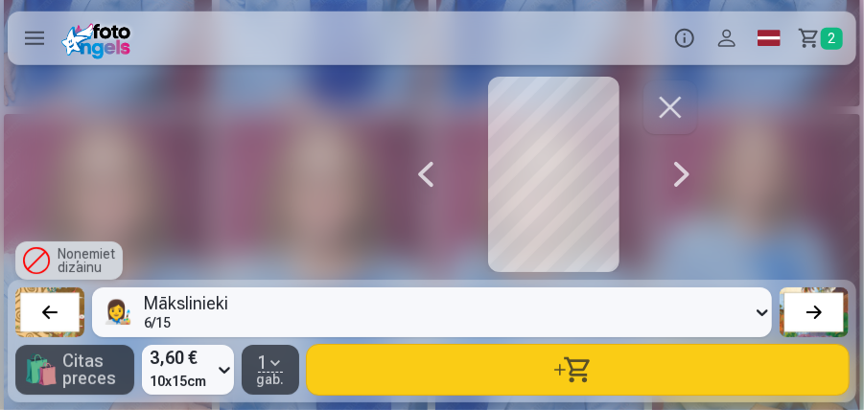
scroll to position [0, 10373]
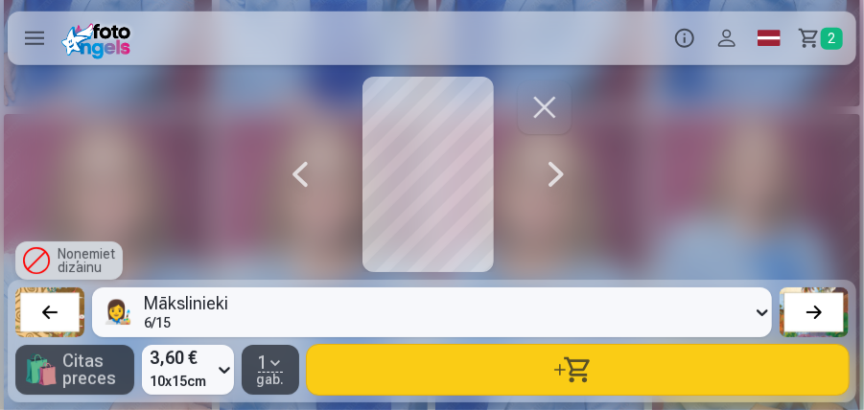
click at [552, 171] on div at bounding box center [556, 175] width 38 height 196
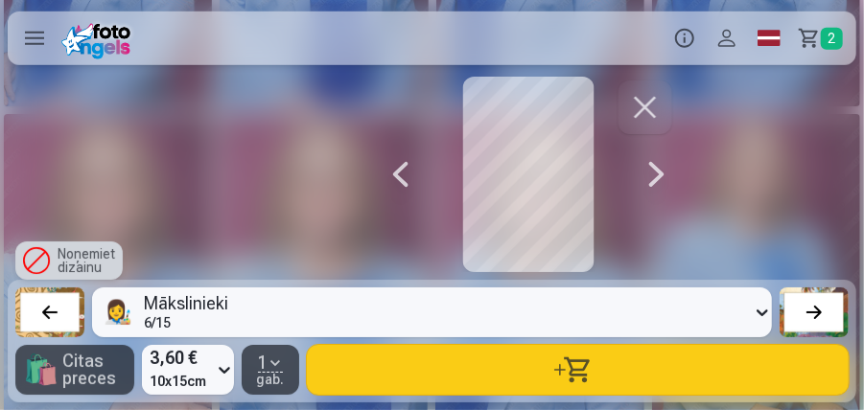
scroll to position [0, 11238]
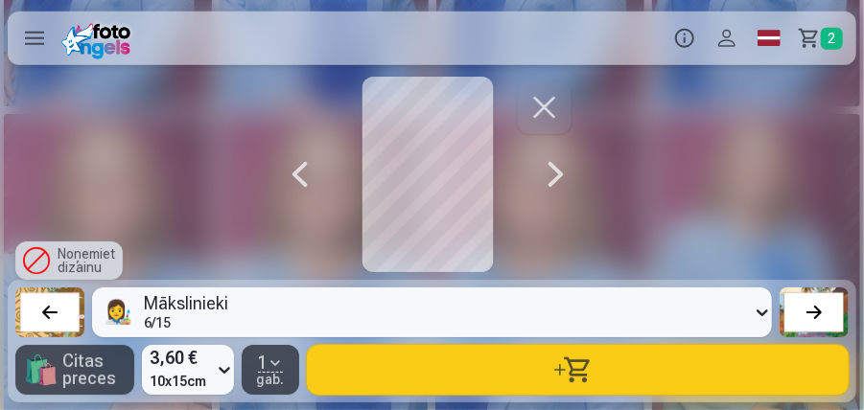
click at [552, 171] on div at bounding box center [556, 175] width 38 height 196
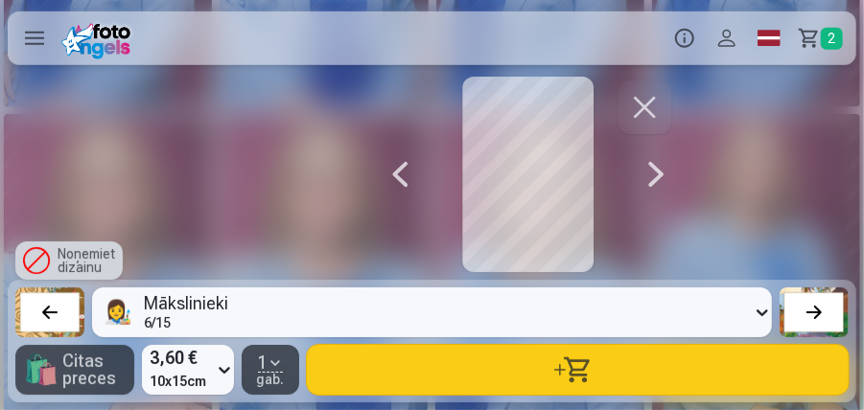
scroll to position [0, 12102]
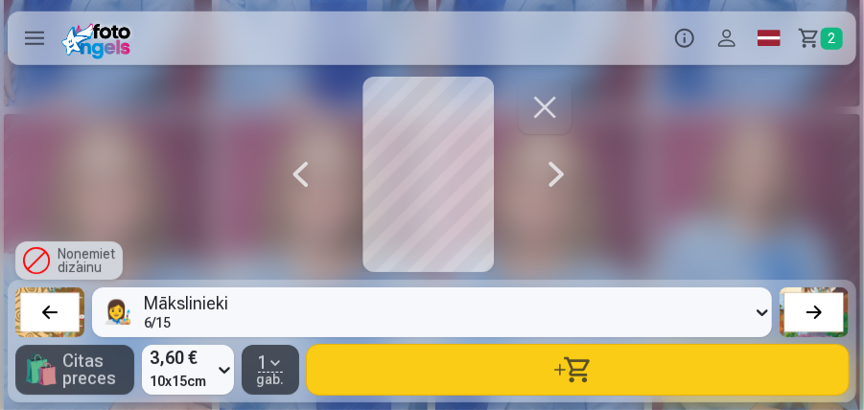
click at [552, 171] on div at bounding box center [556, 175] width 38 height 196
click at [552, 171] on div at bounding box center [555, 175] width 38 height 196
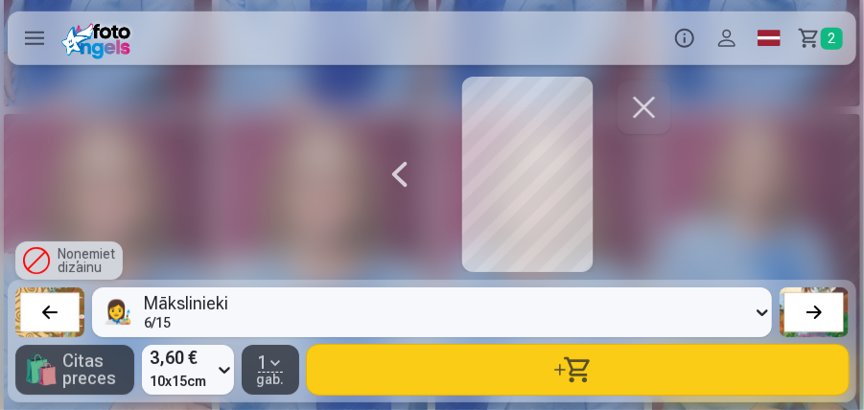
scroll to position [0, 13831]
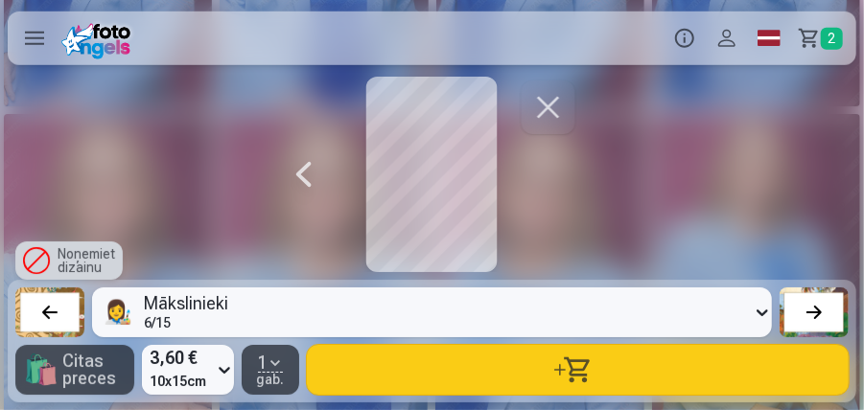
click at [552, 171] on div at bounding box center [431, 175] width 293 height 196
click at [307, 171] on div at bounding box center [304, 175] width 38 height 196
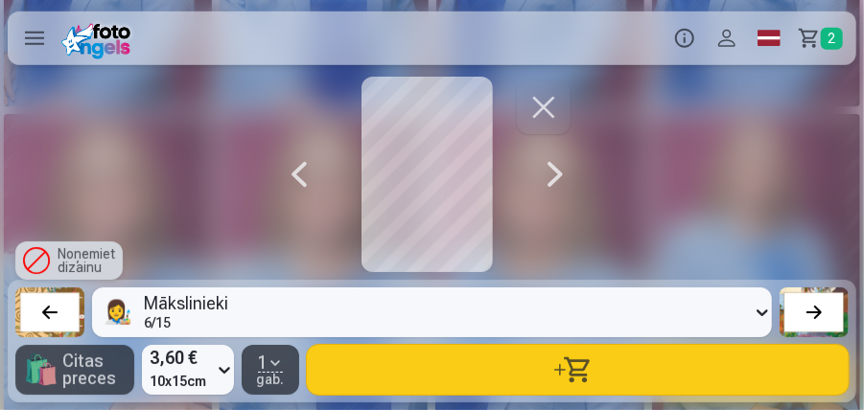
click at [307, 171] on div at bounding box center [299, 175] width 38 height 196
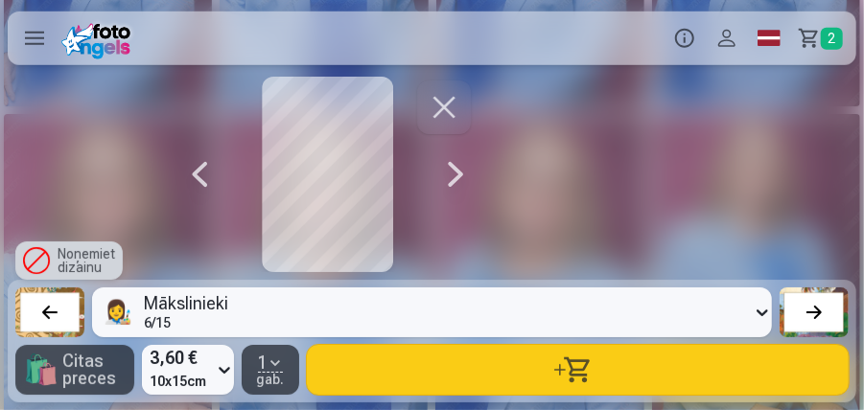
scroll to position [0, 12102]
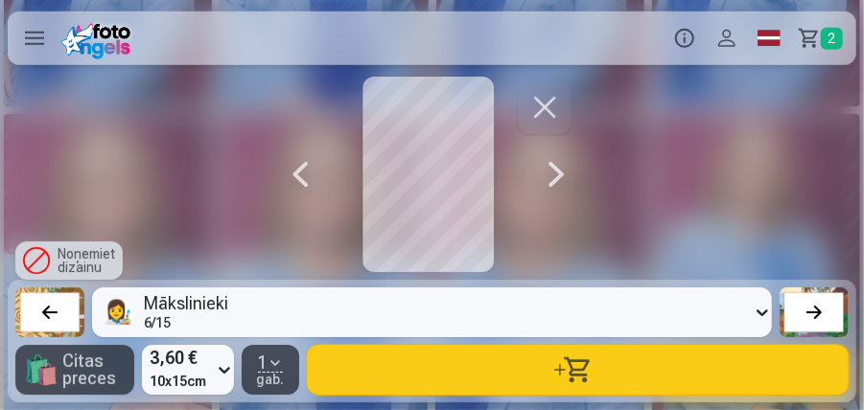
click at [307, 171] on div at bounding box center [300, 175] width 38 height 196
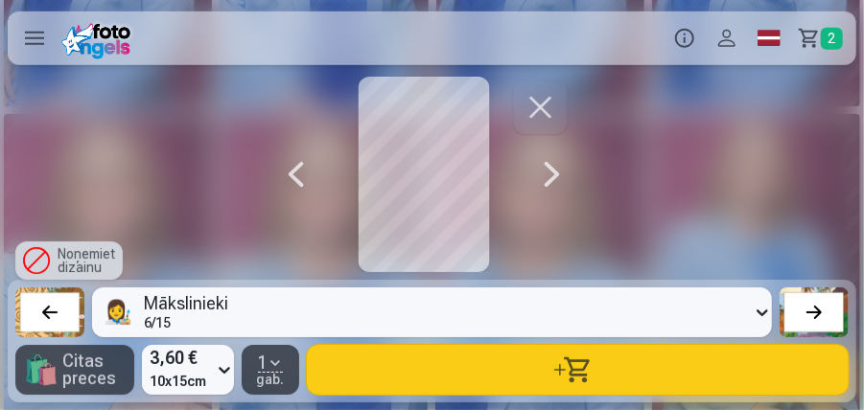
scroll to position [0, 11238]
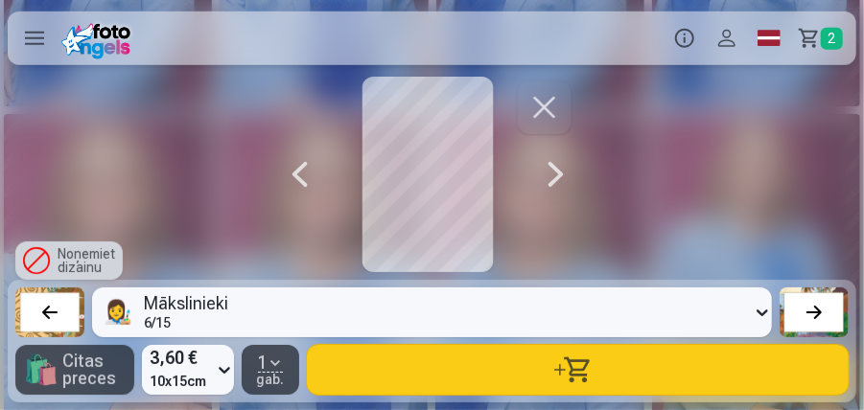
click at [307, 171] on div at bounding box center [300, 175] width 38 height 196
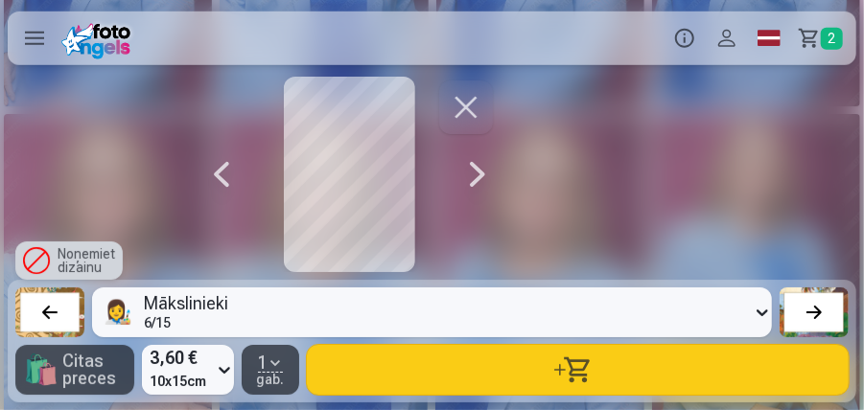
scroll to position [0, 10373]
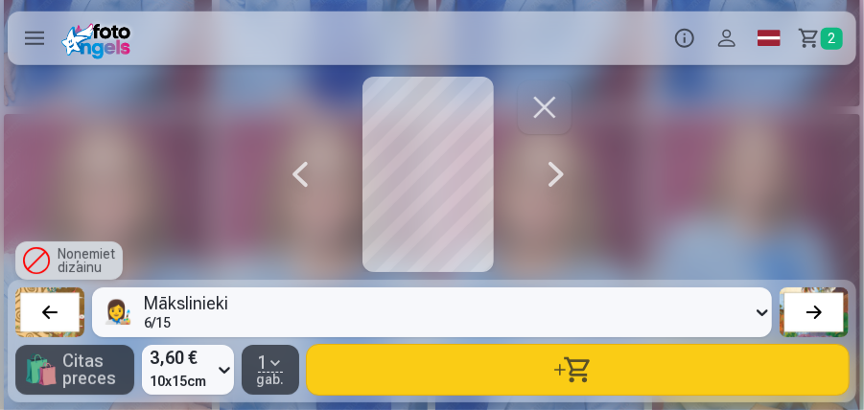
click at [307, 171] on div at bounding box center [300, 175] width 38 height 196
click at [307, 171] on div at bounding box center [301, 175] width 38 height 196
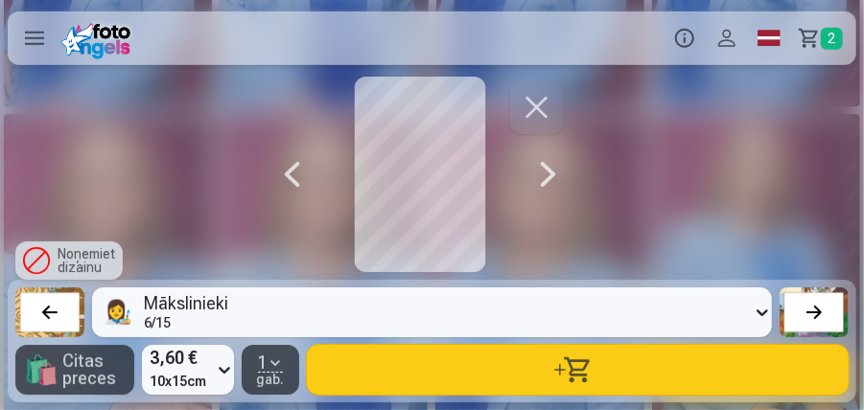
scroll to position [0, 8644]
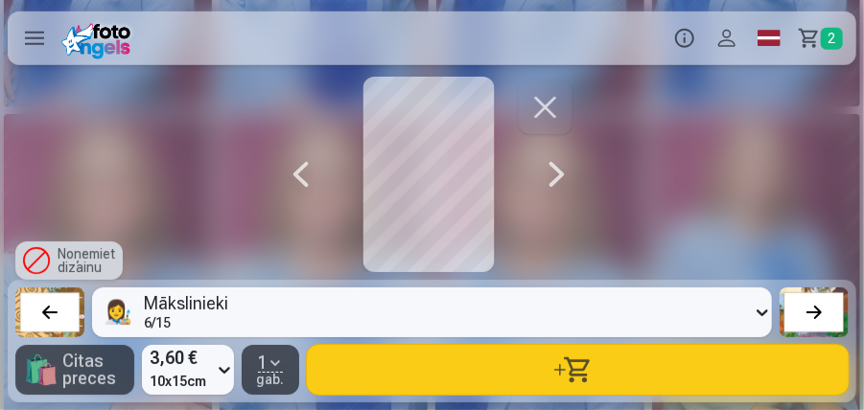
click at [551, 374] on button "button" at bounding box center [578, 370] width 542 height 50
click at [305, 176] on div at bounding box center [301, 175] width 38 height 196
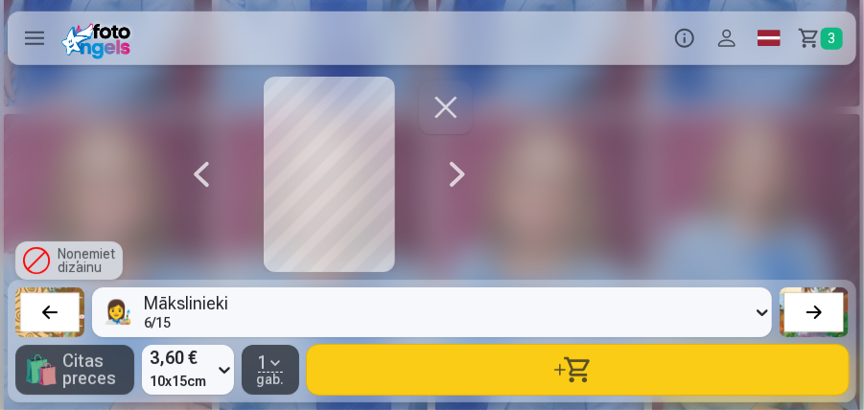
scroll to position [0, 7780]
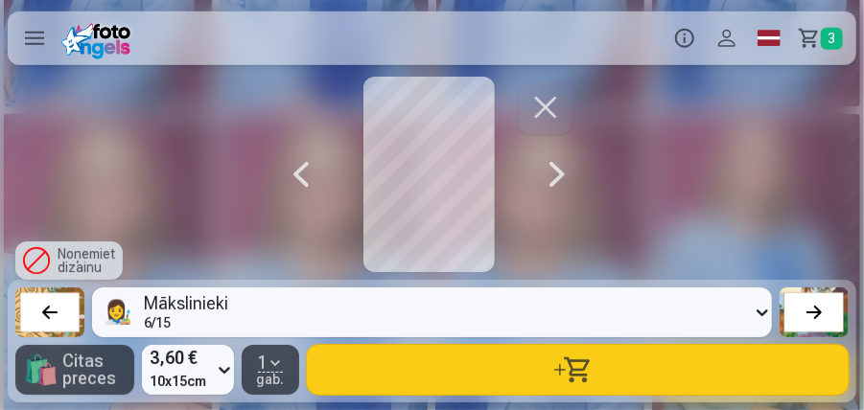
click at [305, 176] on div at bounding box center [301, 175] width 38 height 196
click at [305, 176] on div at bounding box center [302, 175] width 38 height 196
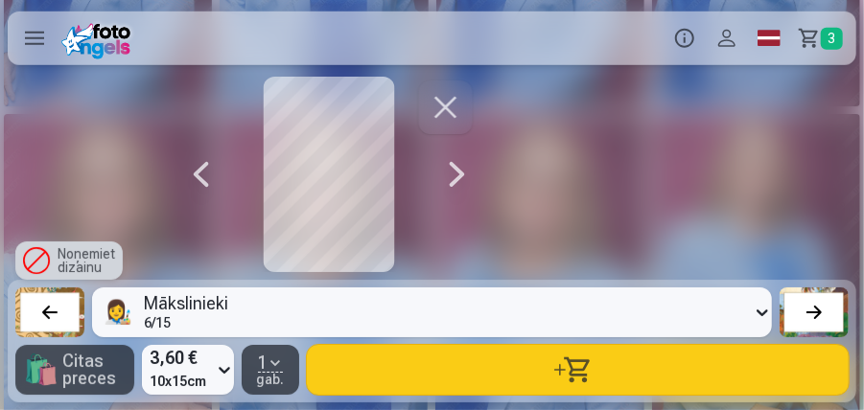
scroll to position [0, 6051]
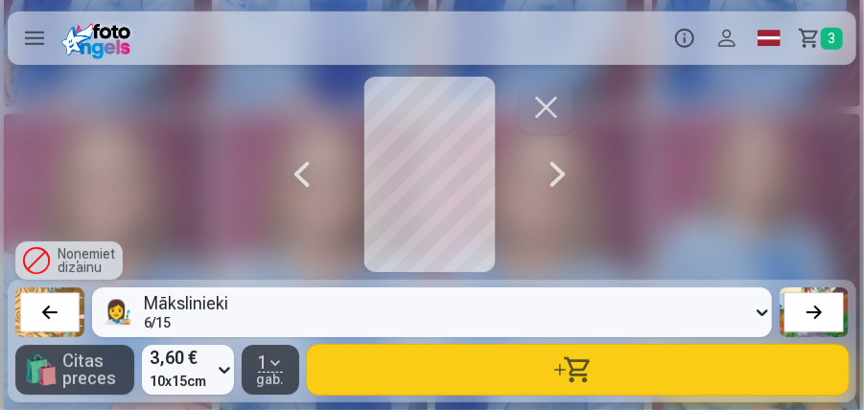
click at [537, 370] on button "button" at bounding box center [578, 370] width 542 height 50
click at [302, 173] on div at bounding box center [302, 175] width 38 height 196
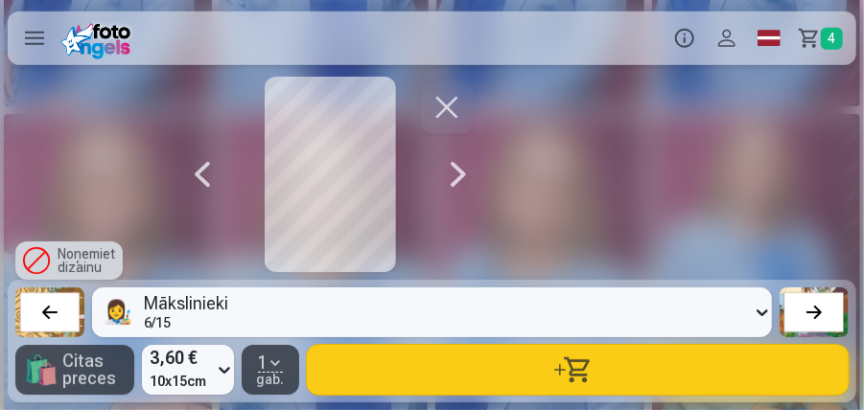
scroll to position [0, 5187]
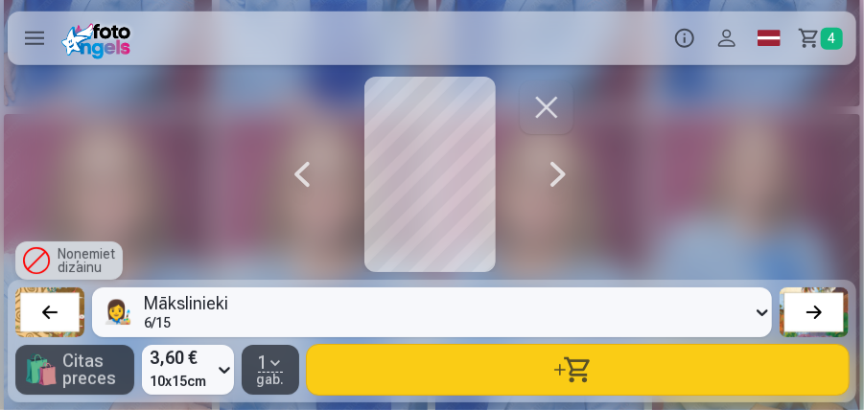
click at [302, 173] on div at bounding box center [302, 175] width 38 height 196
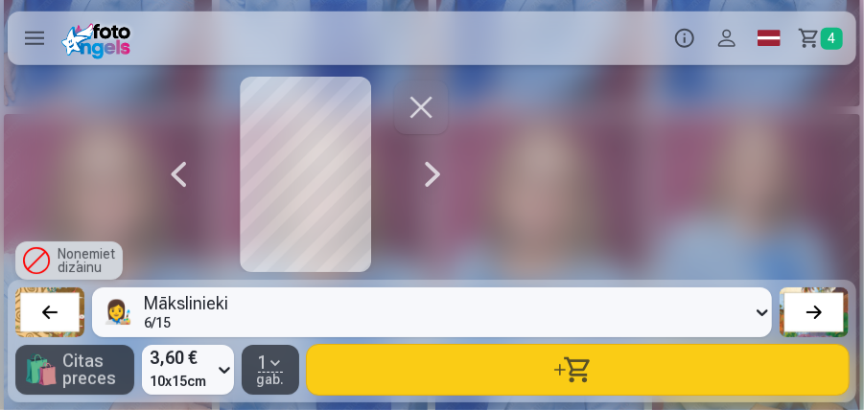
scroll to position [0, 4322]
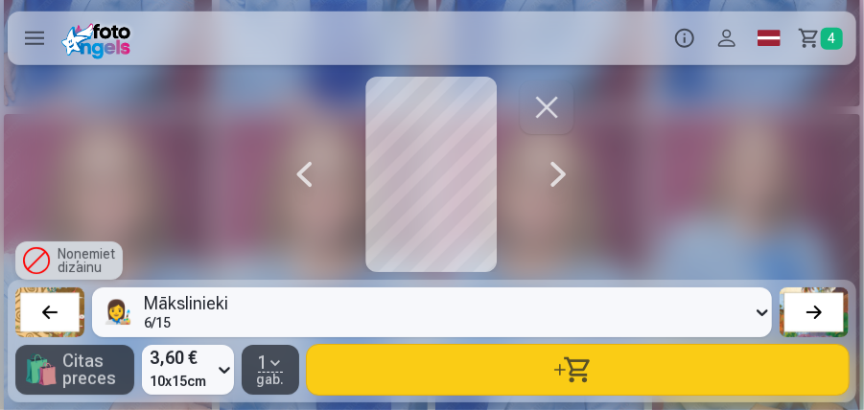
click at [302, 173] on div at bounding box center [304, 175] width 38 height 196
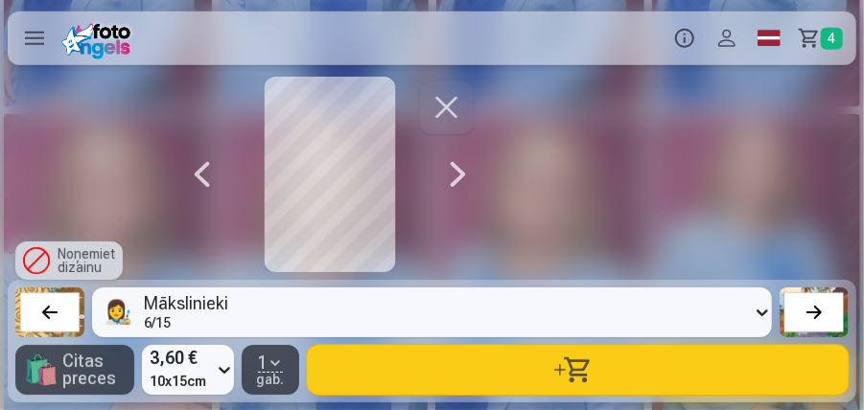
scroll to position [0, 3457]
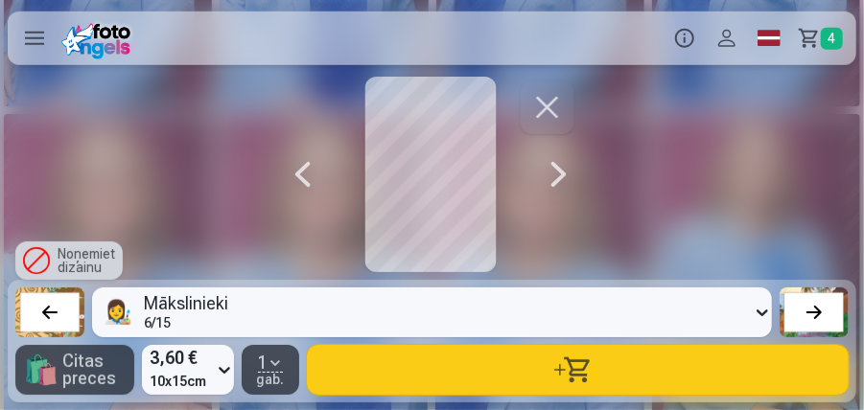
click at [583, 375] on button "button" at bounding box center [578, 370] width 542 height 50
click at [308, 176] on div at bounding box center [303, 175] width 38 height 196
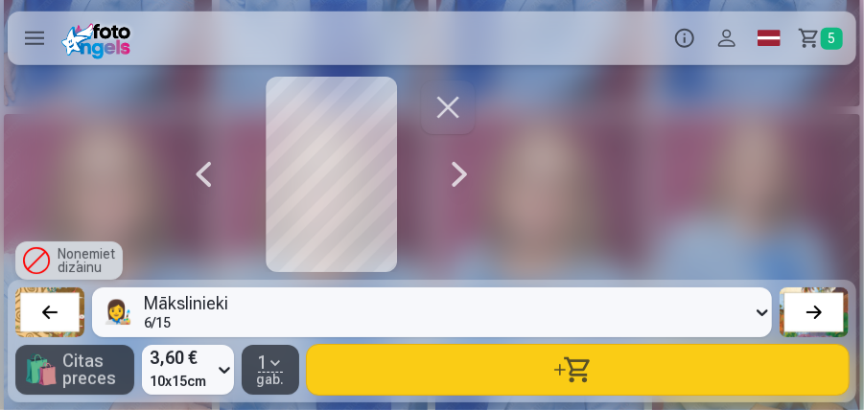
scroll to position [0, 1728]
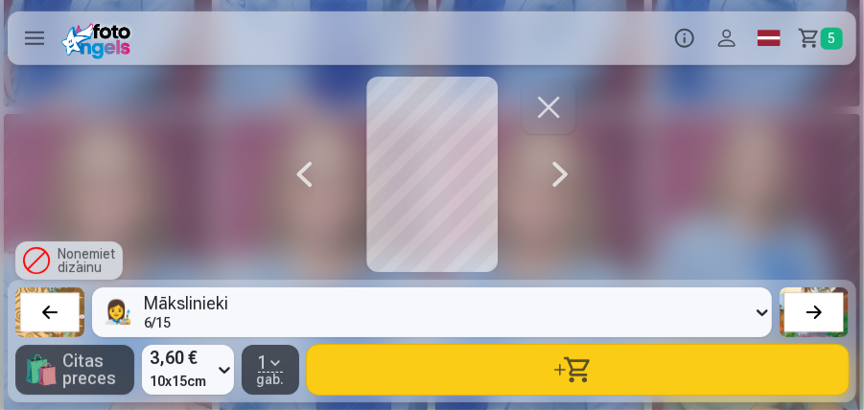
click at [308, 176] on div at bounding box center [304, 175] width 38 height 196
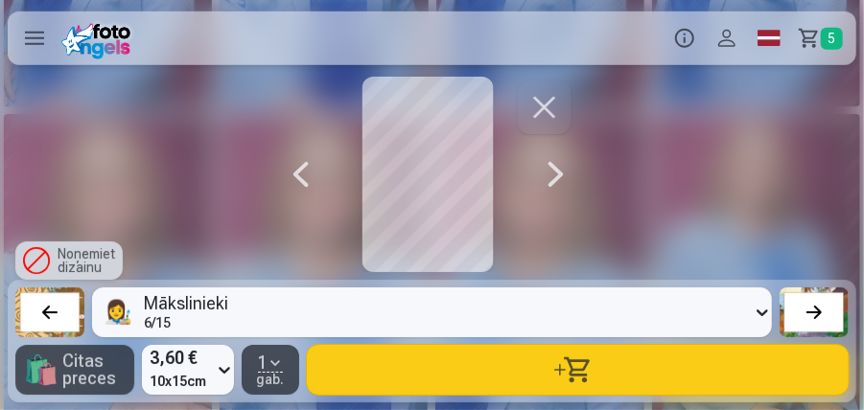
scroll to position [0, 864]
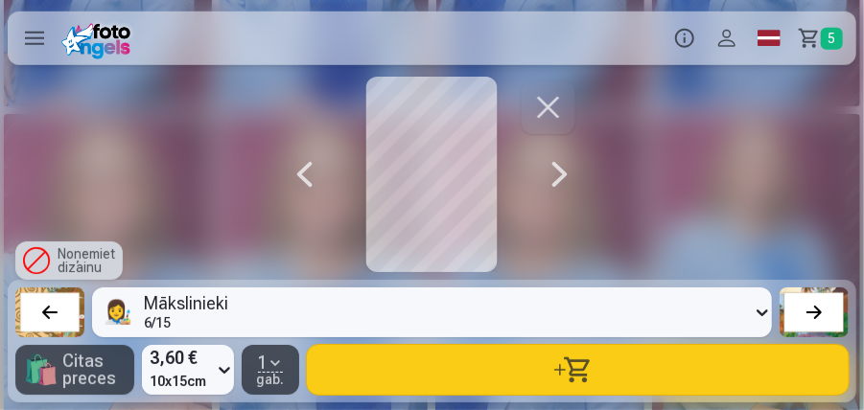
click at [308, 176] on div at bounding box center [305, 175] width 38 height 196
click at [828, 35] on span "5" at bounding box center [832, 39] width 22 height 22
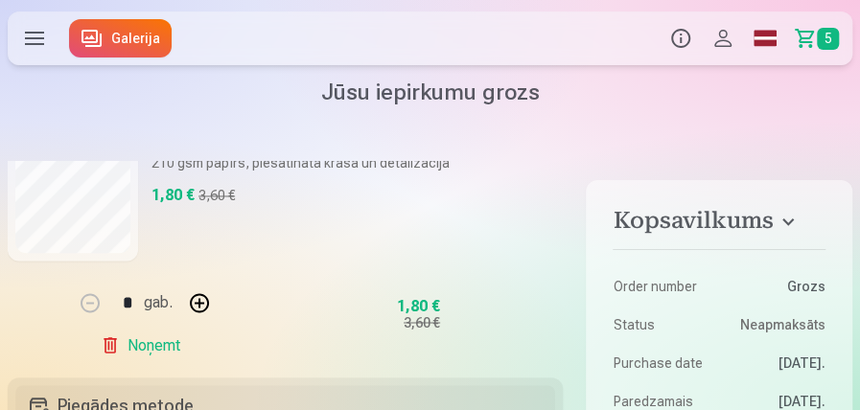
scroll to position [1151, 0]
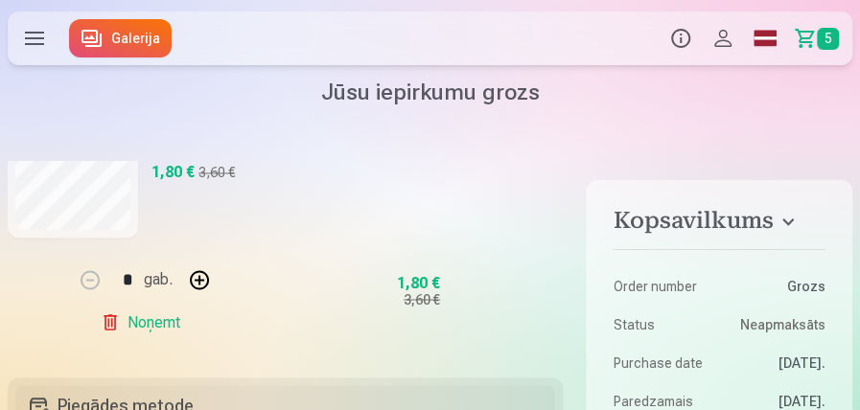
click at [152, 324] on link "Noņemt" at bounding box center [144, 322] width 87 height 38
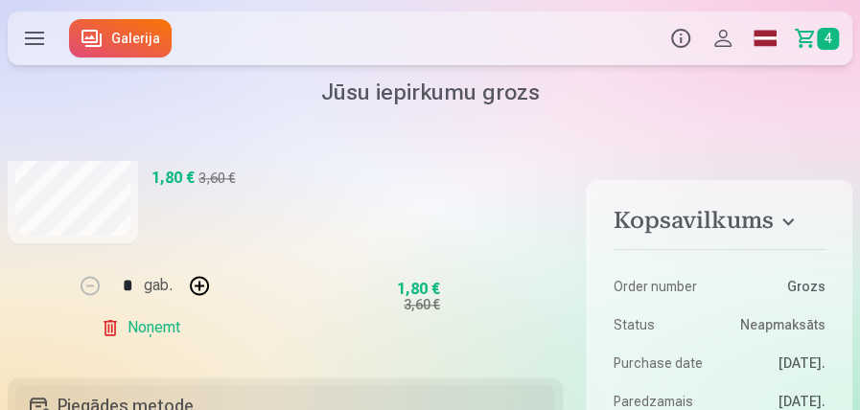
scroll to position [927, 0]
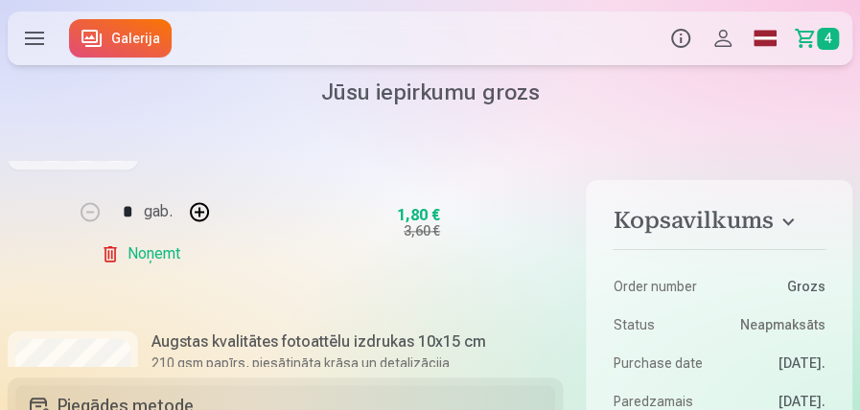
click at [146, 254] on link "Noņemt" at bounding box center [144, 254] width 87 height 38
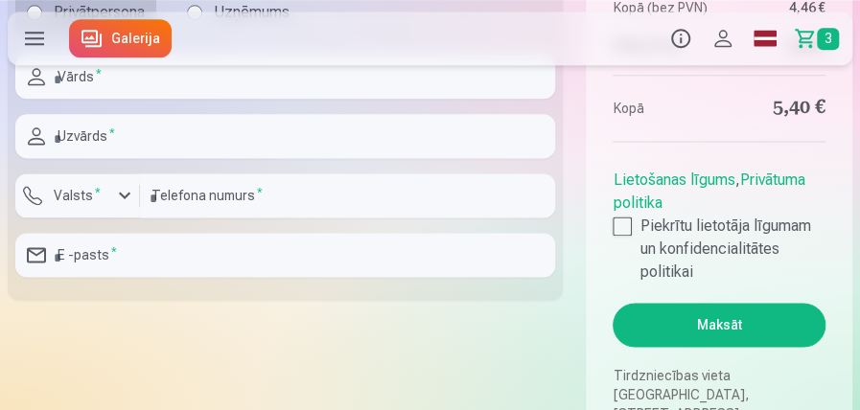
scroll to position [831, 0]
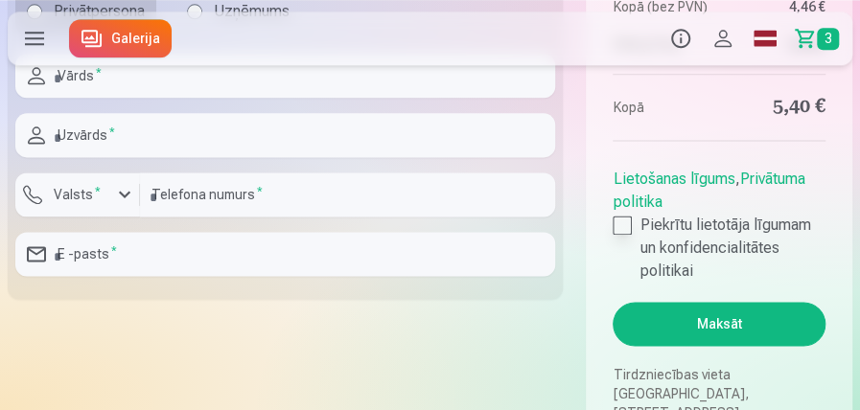
click at [621, 224] on div at bounding box center [622, 225] width 19 height 19
click at [719, 320] on button "Maksāt" at bounding box center [719, 324] width 213 height 44
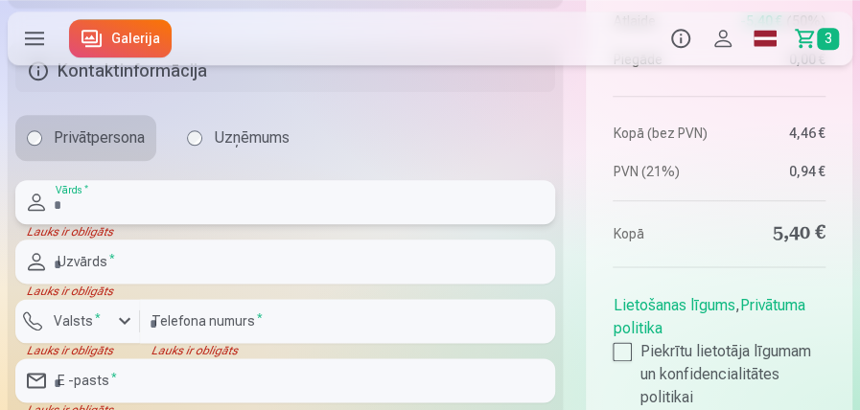
scroll to position [703, 0]
click at [97, 209] on input "text" at bounding box center [285, 203] width 540 height 44
type input "******"
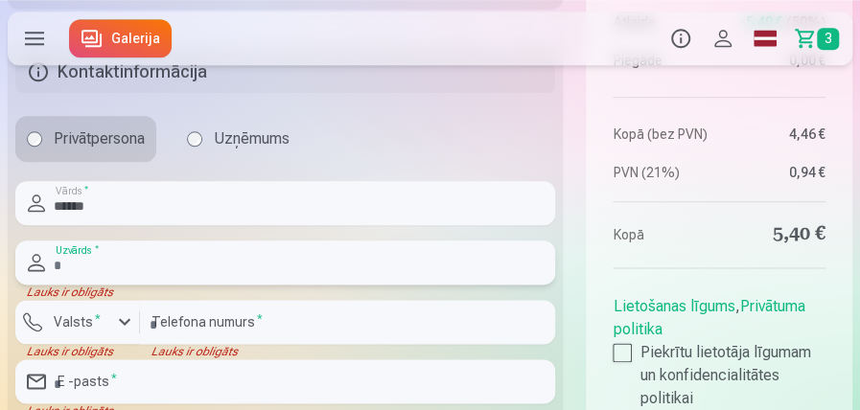
click at [79, 257] on input "text" at bounding box center [285, 263] width 540 height 44
type input "*********"
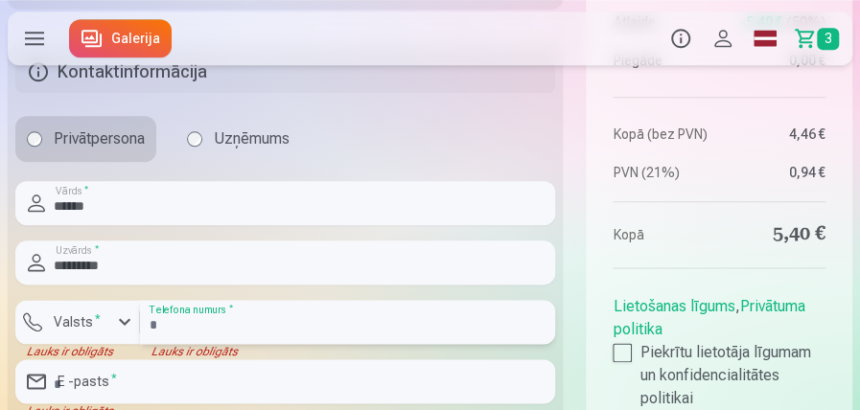
click at [199, 324] on input "number" at bounding box center [347, 322] width 415 height 44
click at [121, 316] on div "button" at bounding box center [124, 322] width 23 height 23
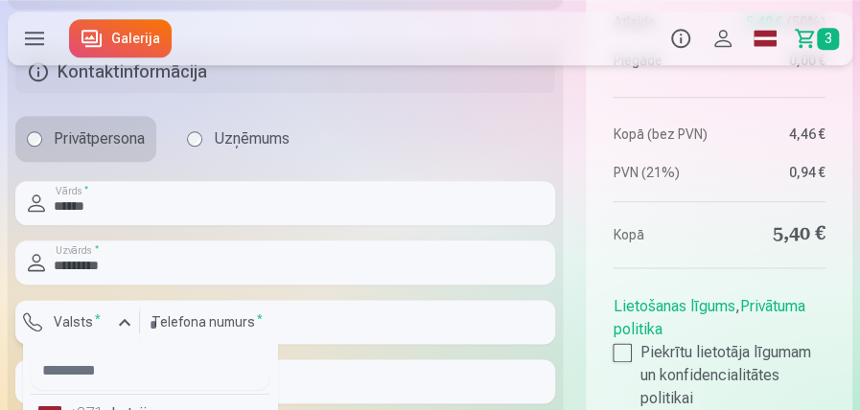
click at [84, 320] on label "Valsts *" at bounding box center [77, 322] width 62 height 19
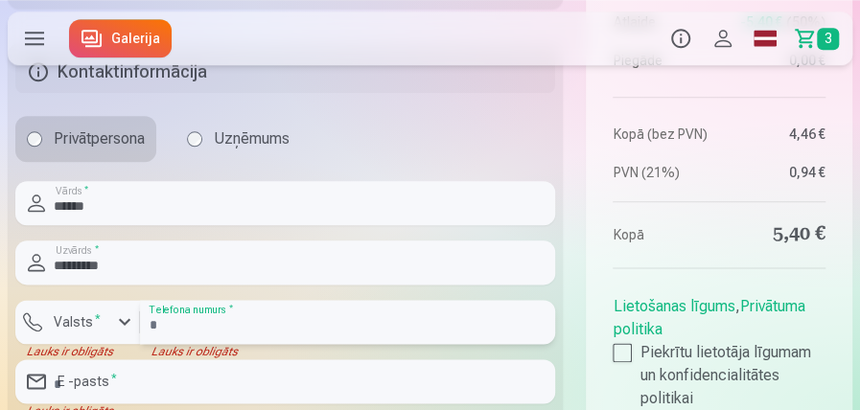
click at [196, 324] on input "number" at bounding box center [347, 322] width 415 height 44
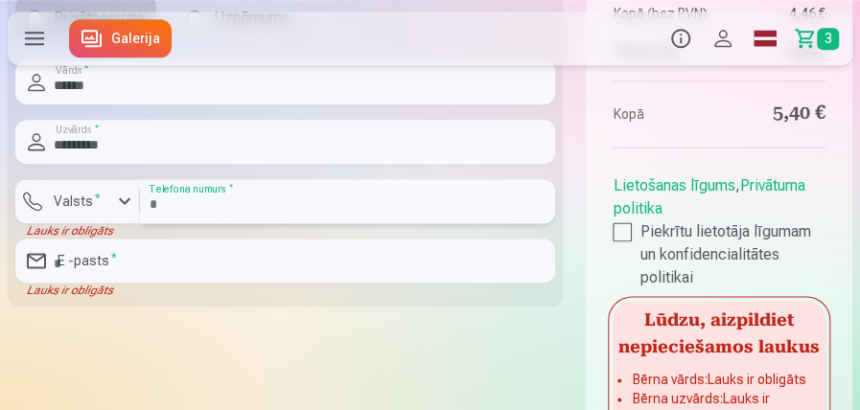
scroll to position [831, 0]
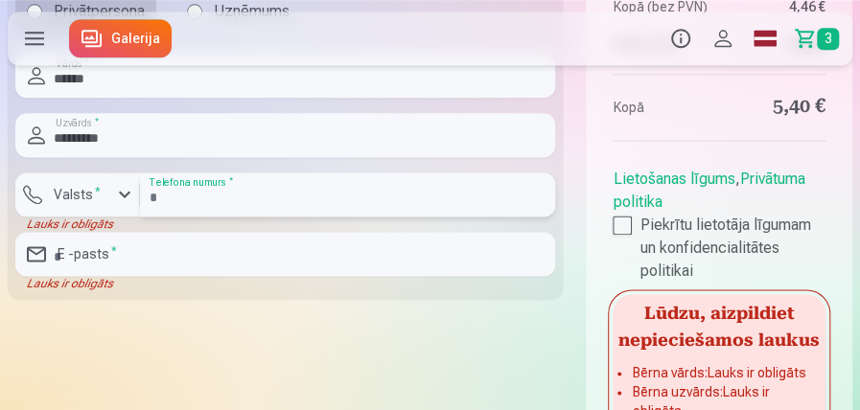
type input "********"
click at [98, 261] on input "email" at bounding box center [285, 254] width 540 height 44
click at [105, 262] on input "email" at bounding box center [285, 254] width 540 height 44
paste input "**********"
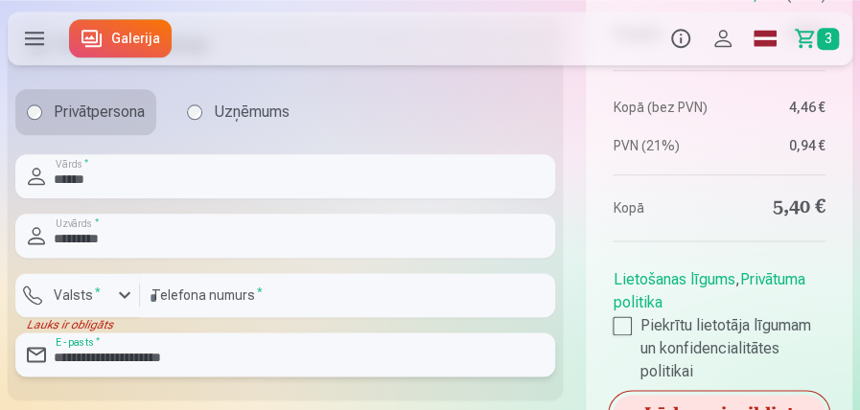
scroll to position [703, 0]
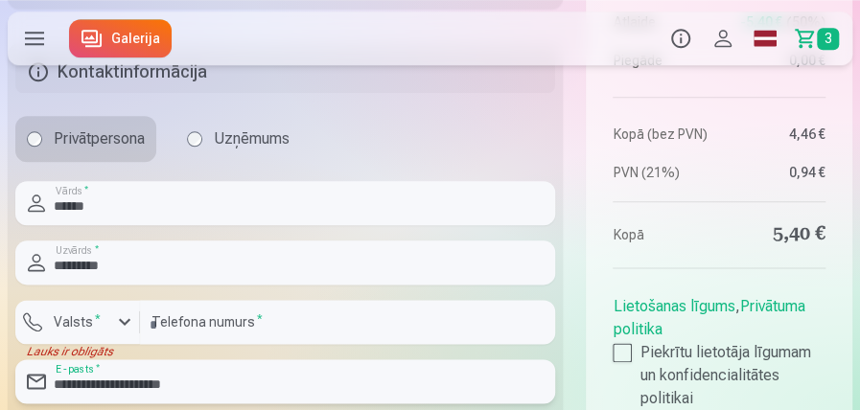
type input "**********"
click at [127, 322] on div "button" at bounding box center [124, 322] width 23 height 23
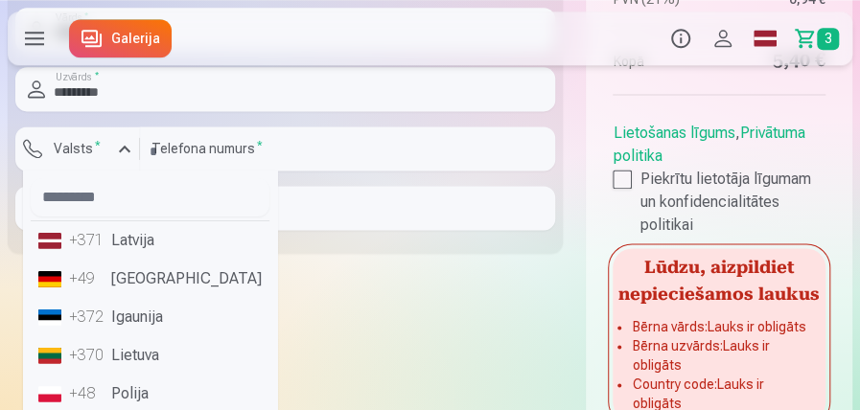
scroll to position [895, 0]
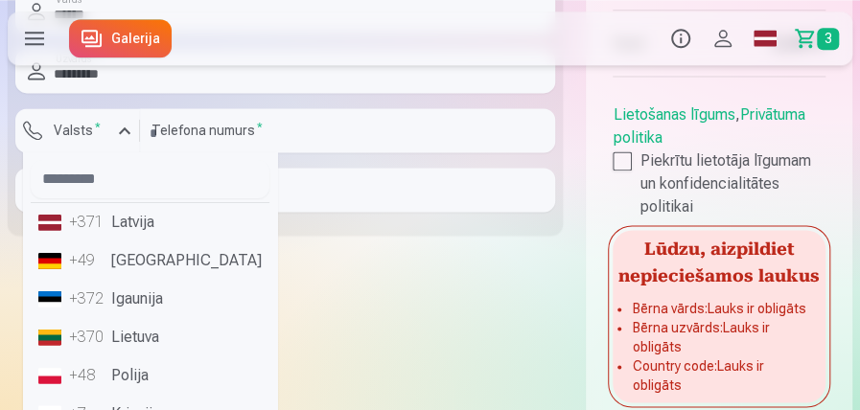
click at [152, 226] on li "+371 Latvija" at bounding box center [150, 222] width 239 height 38
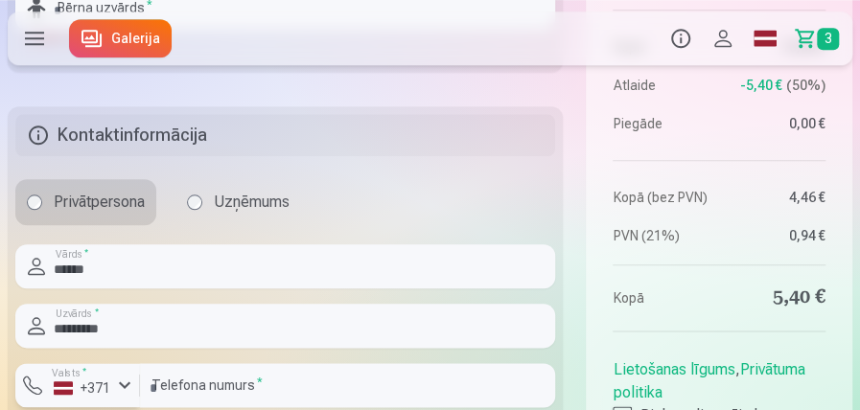
scroll to position [639, 0]
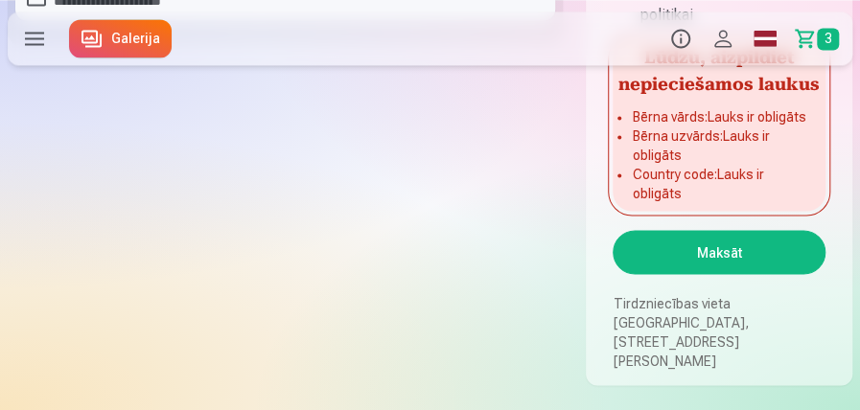
click at [735, 274] on button "Maksāt" at bounding box center [719, 252] width 213 height 44
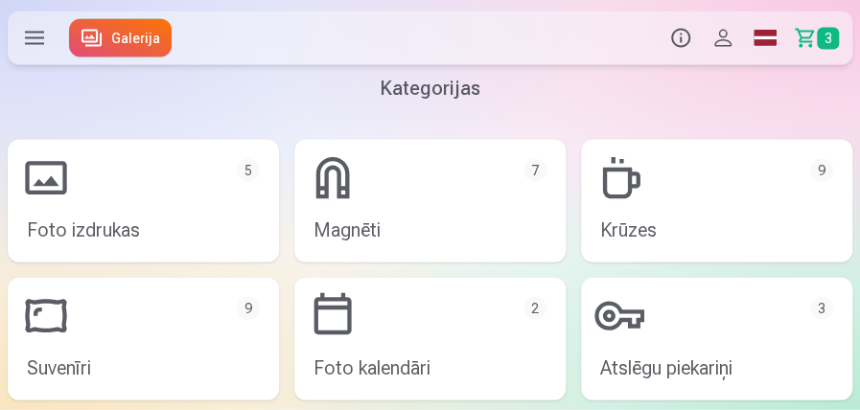
scroll to position [1462, 0]
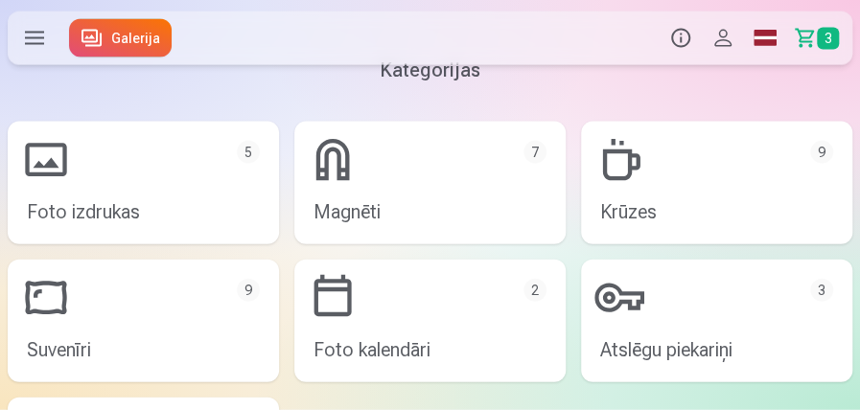
click at [82, 173] on link "Foto izdrukas 5" at bounding box center [143, 183] width 271 height 123
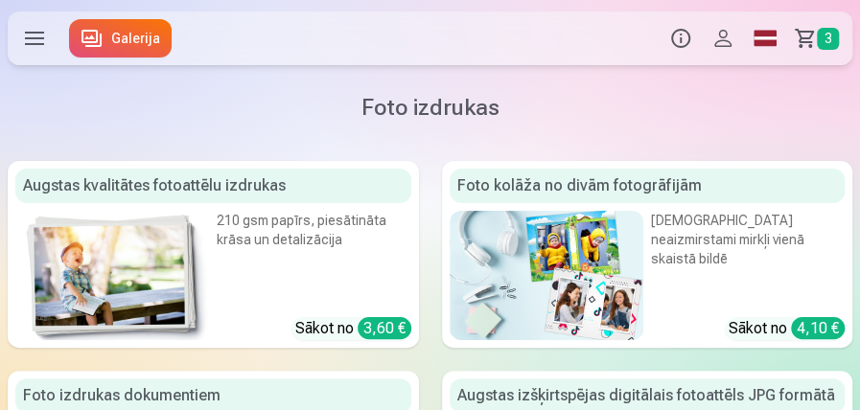
click at [30, 32] on label at bounding box center [35, 39] width 54 height 54
